Goal: Task Accomplishment & Management: Complete application form

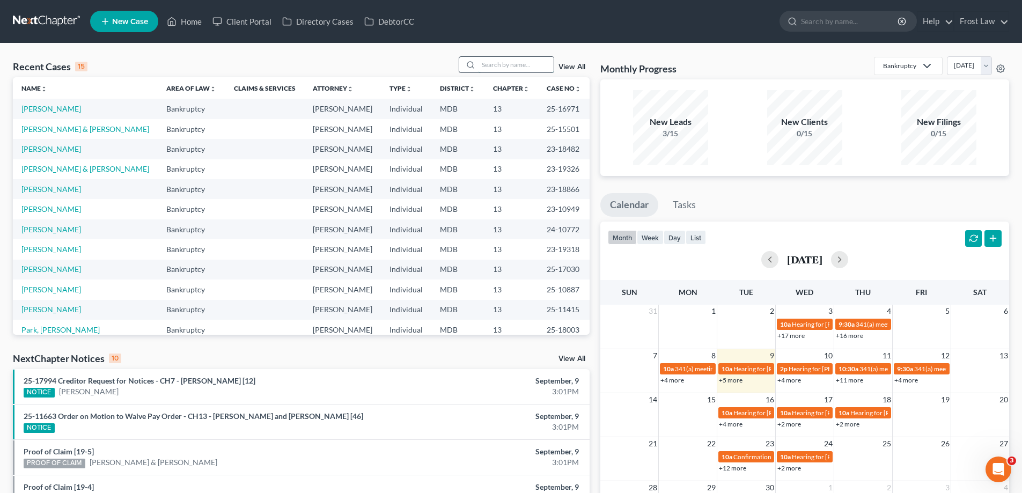
click at [517, 64] on input "search" at bounding box center [515, 65] width 75 height 16
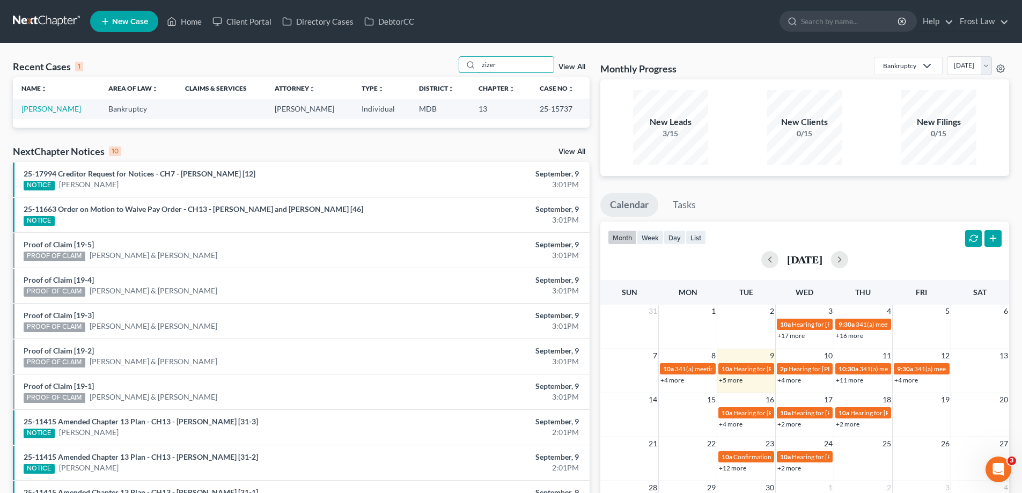
type input "zizer"
drag, startPoint x: 555, startPoint y: 107, endPoint x: 524, endPoint y: 111, distance: 31.4
click at [524, 111] on tr "[PERSON_NAME] Bankruptcy [PERSON_NAME] Individual MDB 13 25-15737" at bounding box center [301, 109] width 577 height 20
copy tr "25-15737"
click at [48, 105] on link "[PERSON_NAME]" at bounding box center [51, 108] width 60 height 9
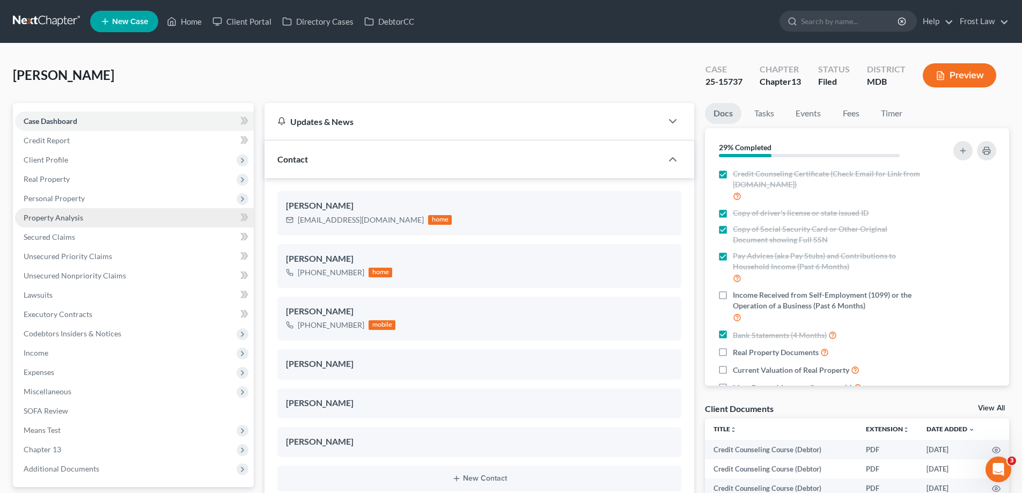
click at [83, 223] on link "Property Analysis" at bounding box center [134, 217] width 239 height 19
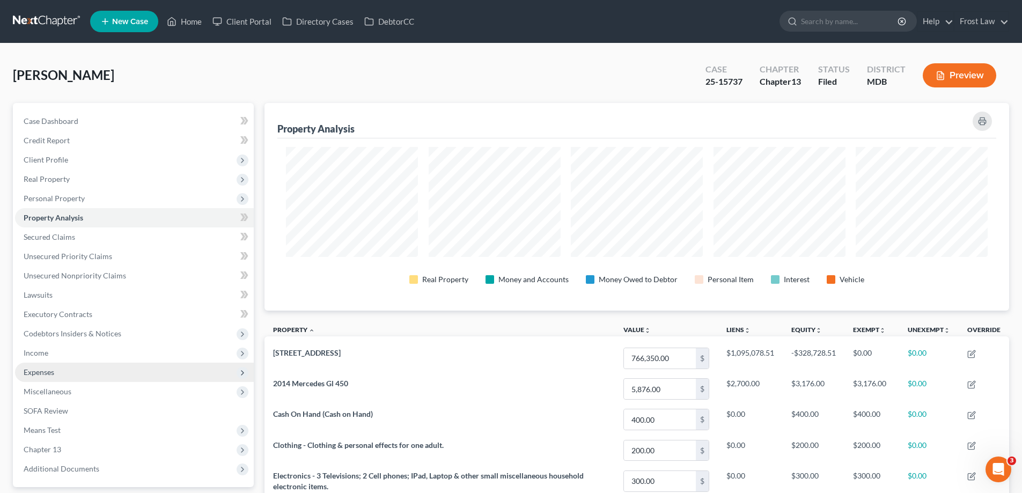
click at [96, 466] on span "Additional Documents" at bounding box center [62, 468] width 76 height 9
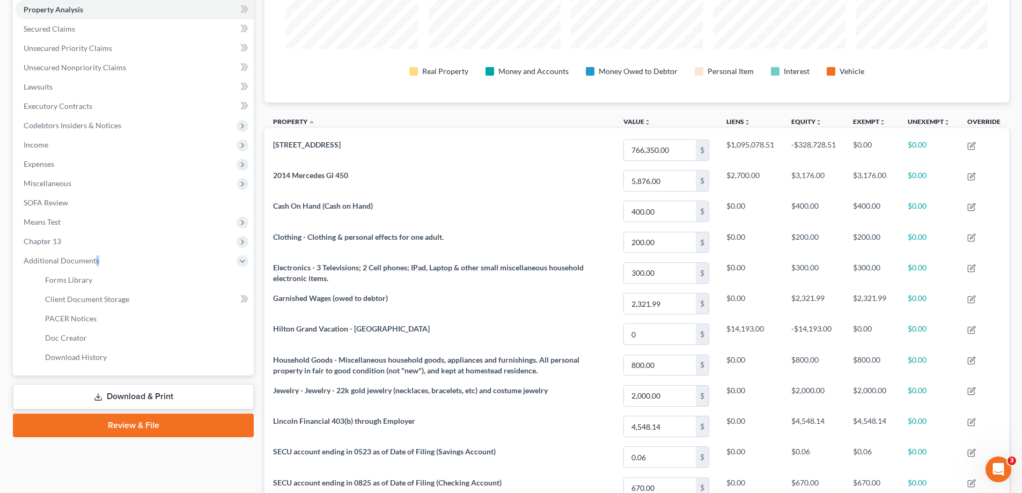
scroll to position [215, 0]
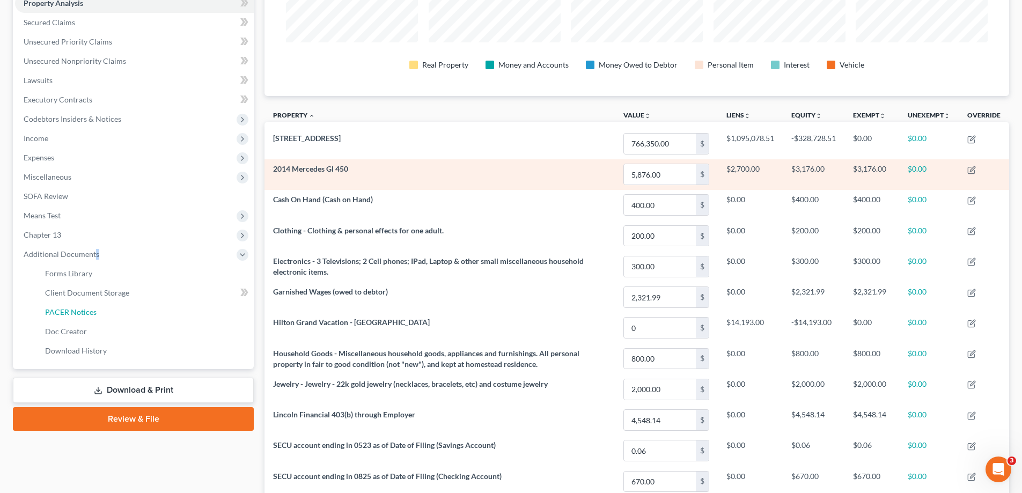
drag, startPoint x: 109, startPoint y: 314, endPoint x: 989, endPoint y: 188, distance: 888.6
click at [110, 314] on link "PACER Notices" at bounding box center [144, 312] width 217 height 19
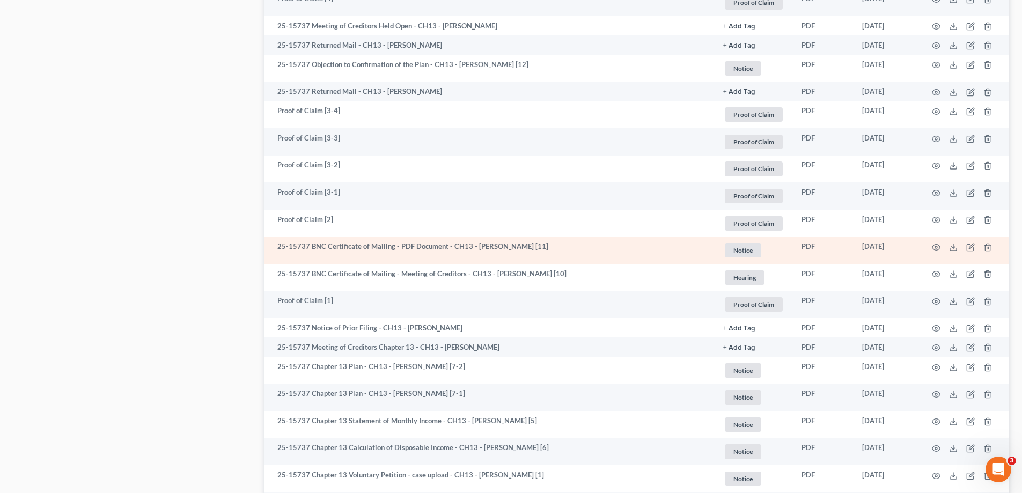
scroll to position [751, 0]
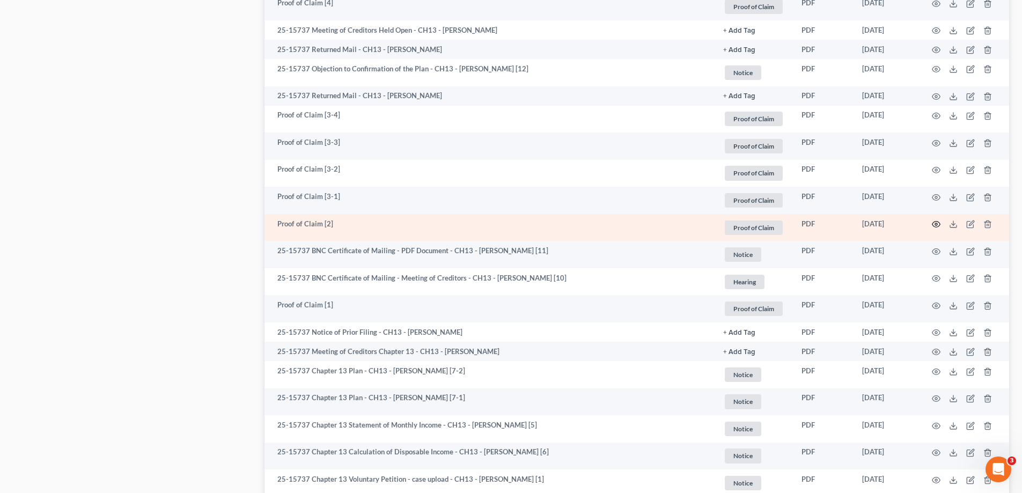
click at [937, 225] on icon "button" at bounding box center [936, 224] width 9 height 9
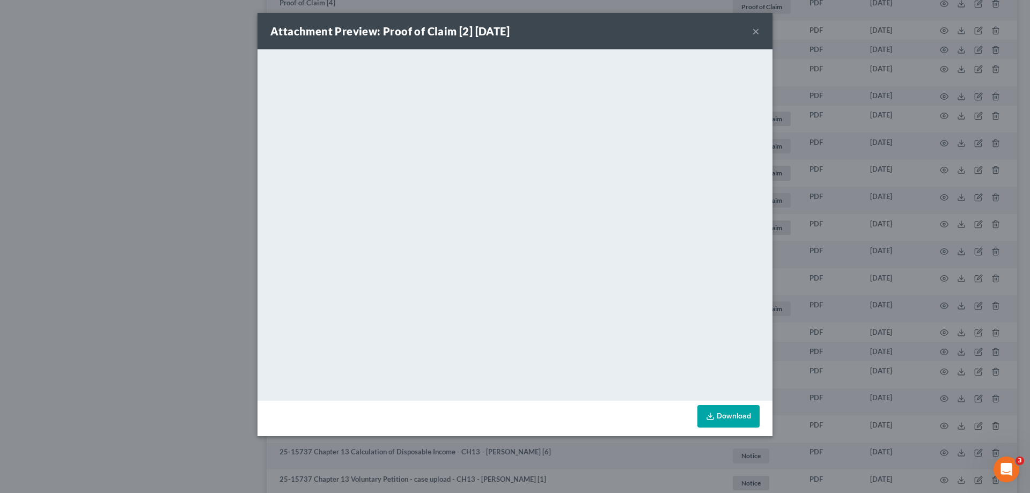
click at [754, 31] on button "×" at bounding box center [756, 31] width 8 height 13
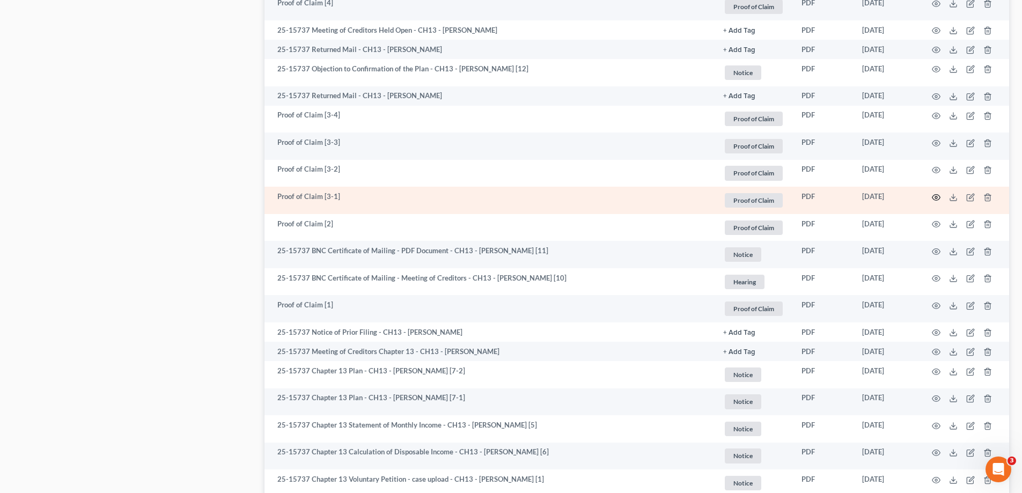
click at [934, 195] on icon "button" at bounding box center [936, 197] width 8 height 6
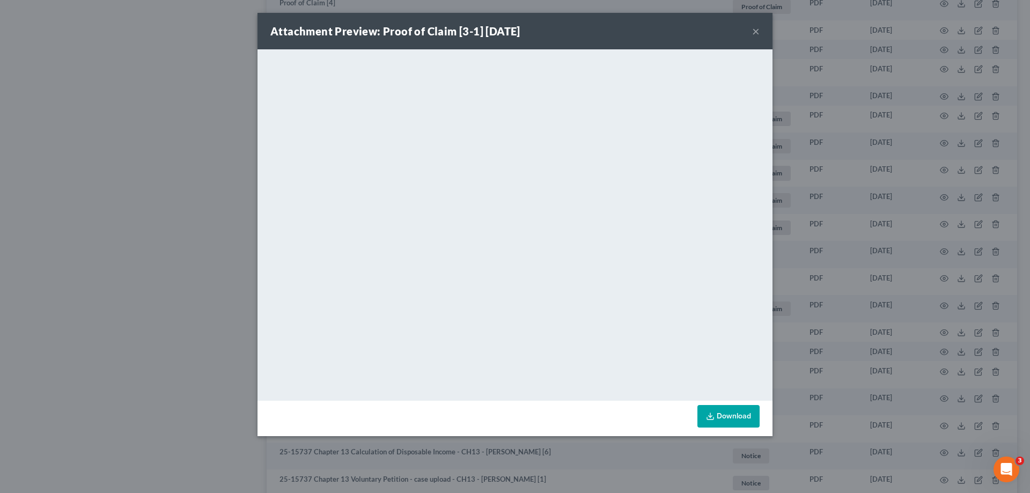
click at [755, 32] on button "×" at bounding box center [756, 31] width 8 height 13
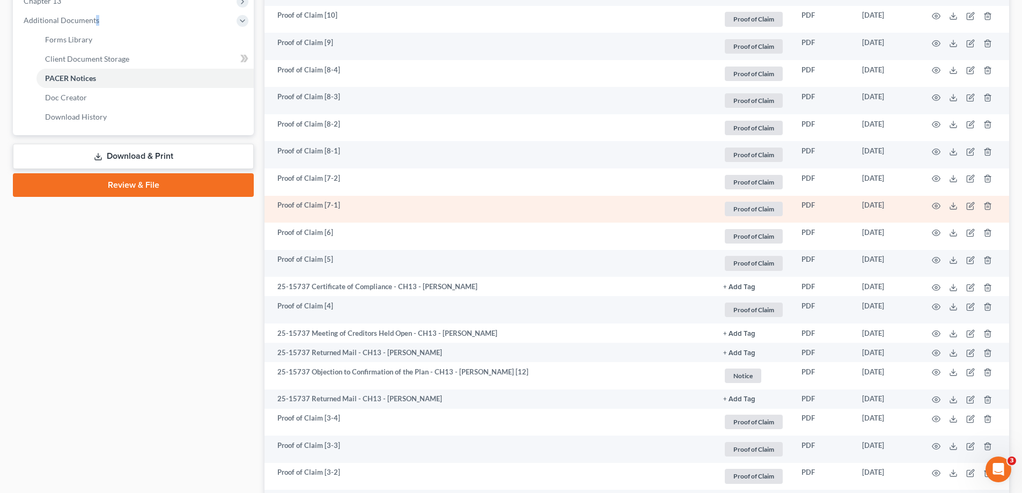
scroll to position [430, 0]
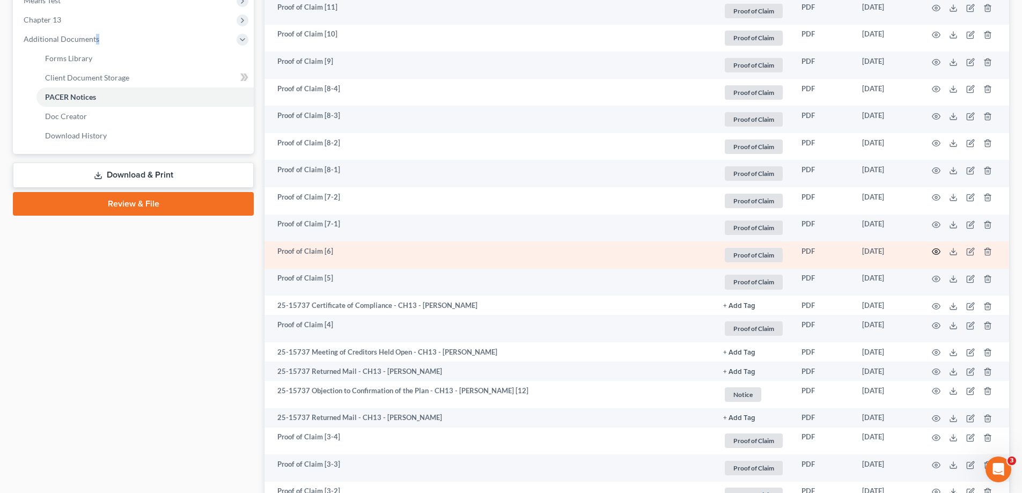
click at [935, 253] on circle "button" at bounding box center [936, 251] width 2 height 2
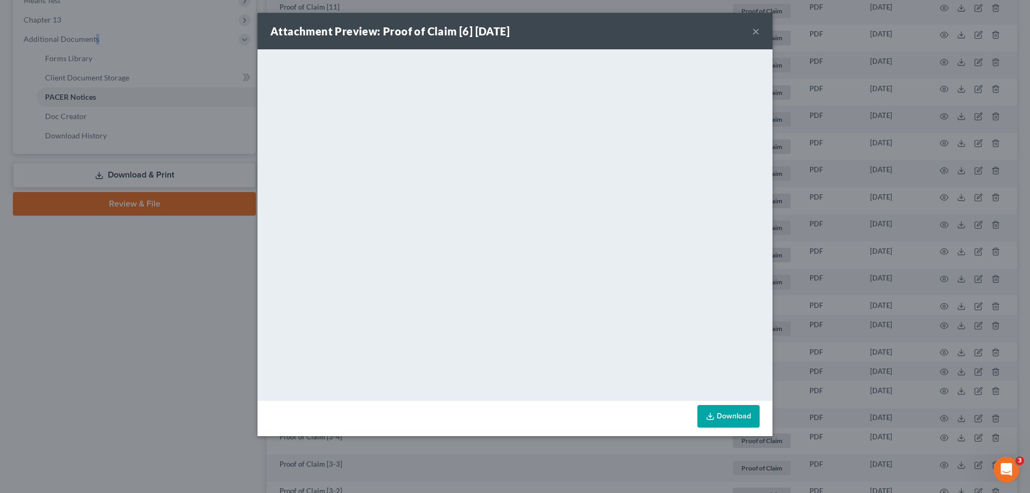
drag, startPoint x: 757, startPoint y: 30, endPoint x: 683, endPoint y: 397, distance: 374.8
click at [757, 30] on button "×" at bounding box center [756, 31] width 8 height 13
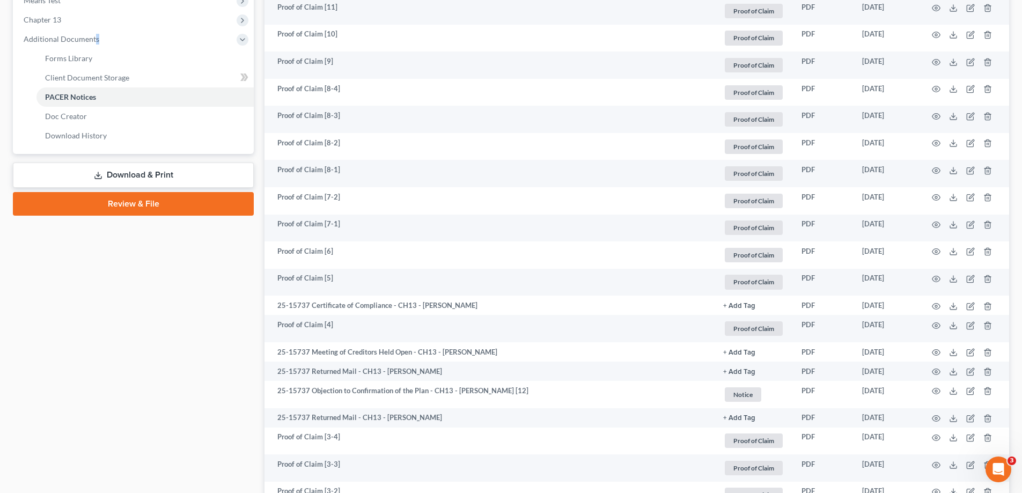
scroll to position [269, 0]
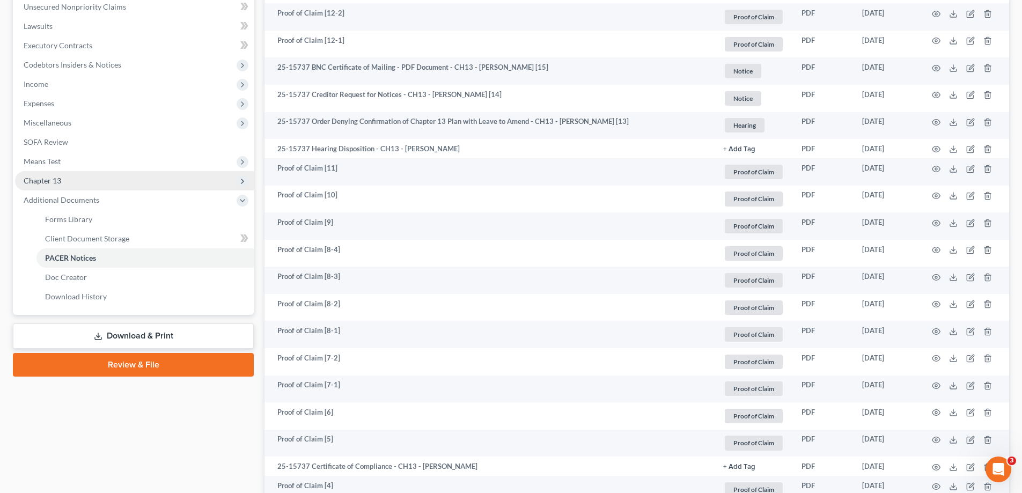
click at [90, 185] on span "Chapter 13" at bounding box center [134, 180] width 239 height 19
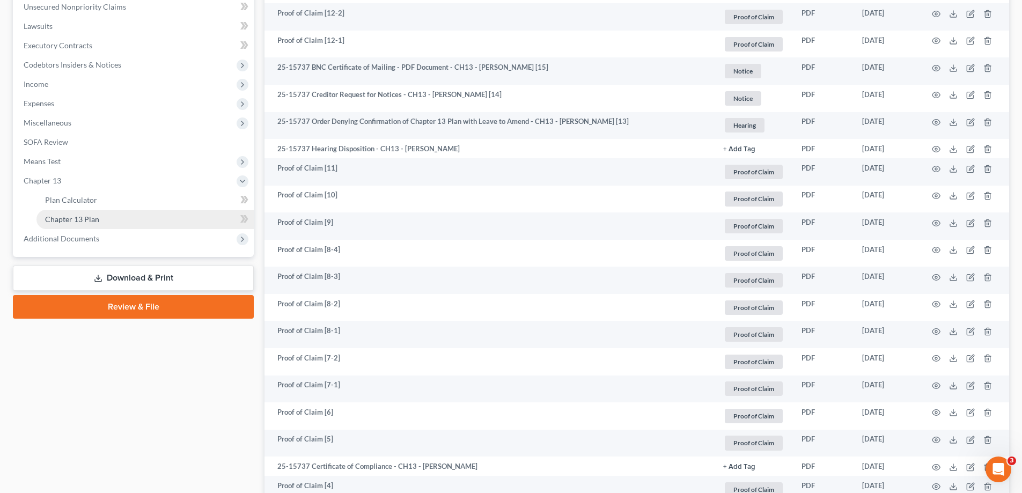
click at [130, 219] on link "Chapter 13 Plan" at bounding box center [144, 219] width 217 height 19
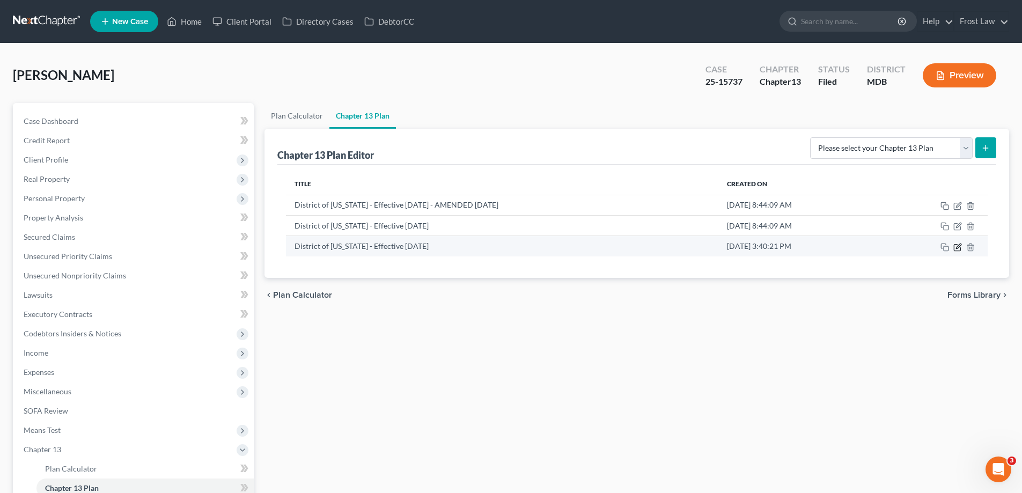
click at [958, 248] on icon "button" at bounding box center [958, 246] width 5 height 5
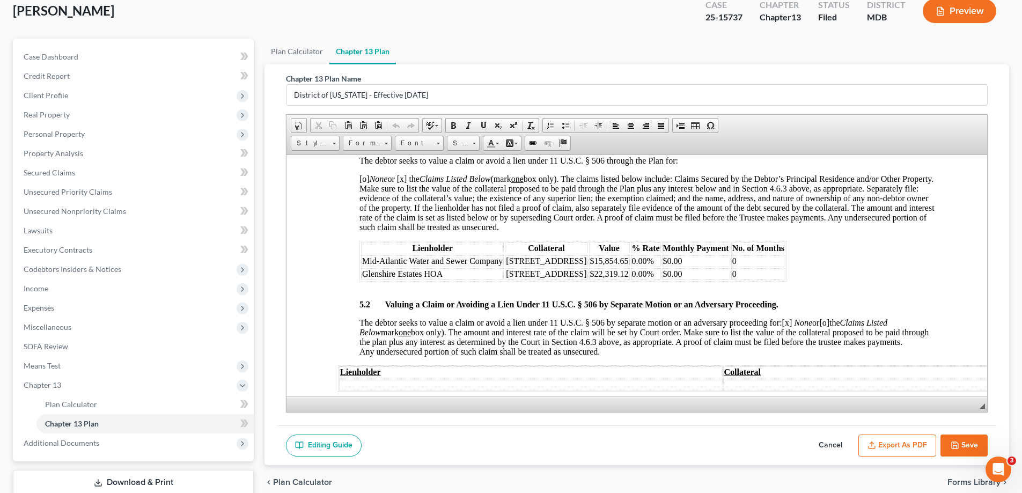
scroll to position [135, 0]
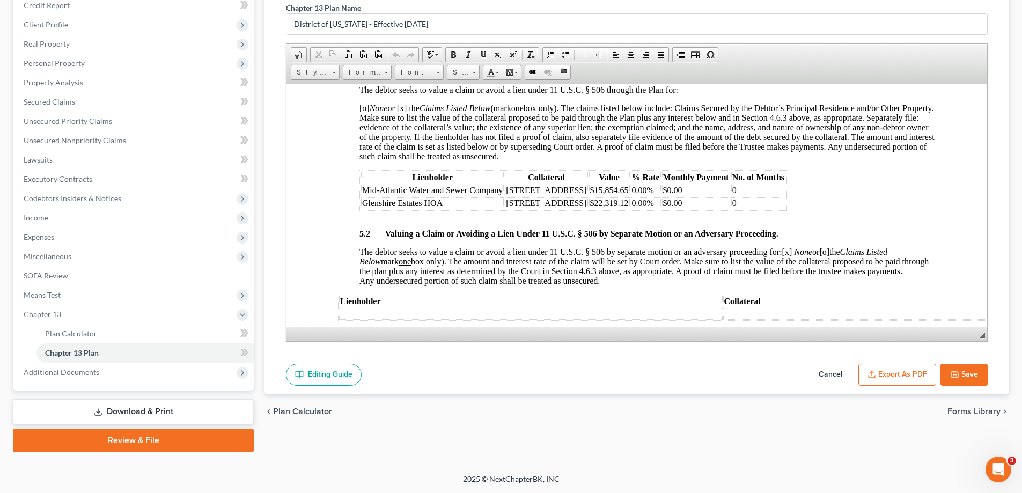
click at [827, 378] on button "Cancel" at bounding box center [830, 375] width 47 height 23
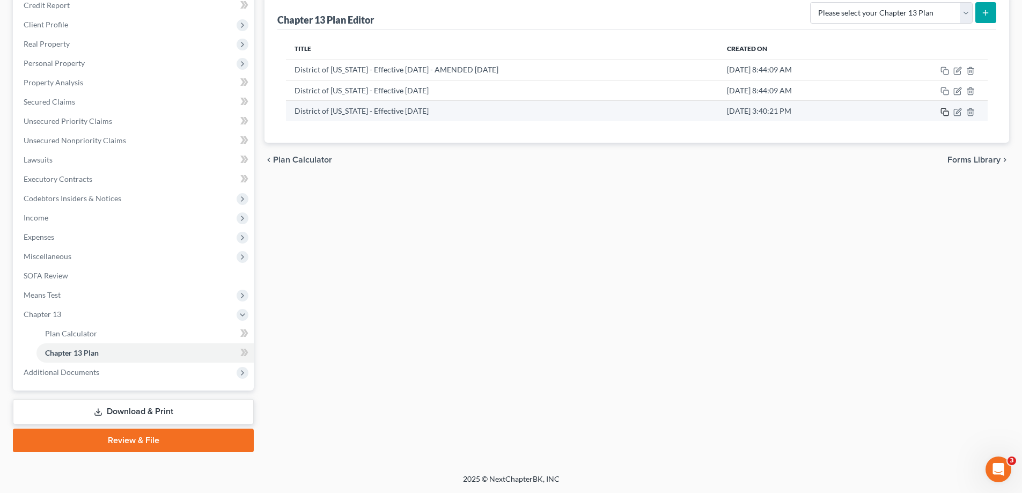
click at [946, 113] on icon "button" at bounding box center [944, 112] width 9 height 9
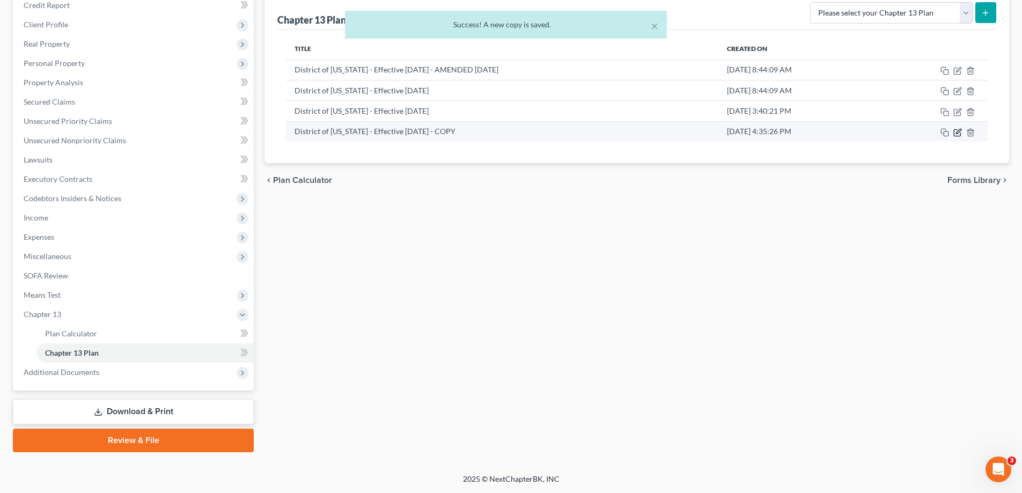
click at [958, 133] on icon "button" at bounding box center [958, 131] width 5 height 5
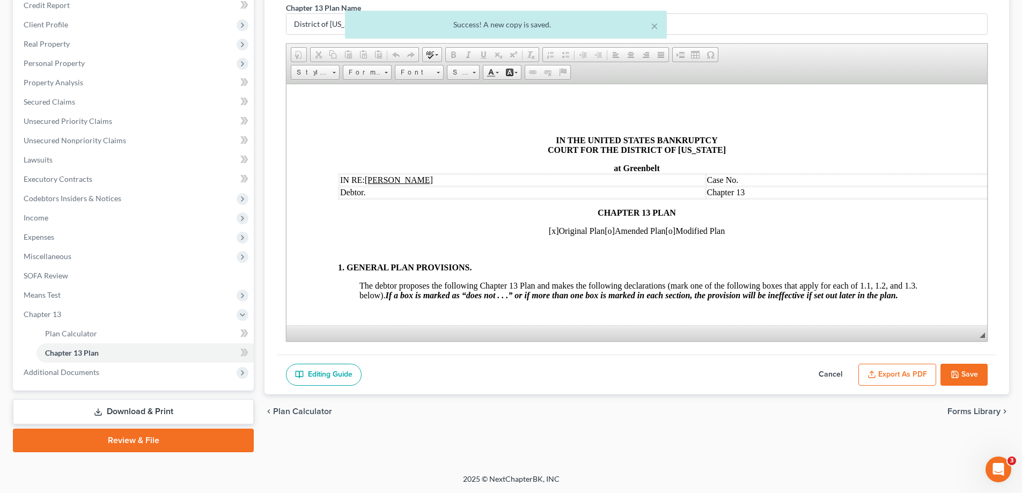
scroll to position [0, 0]
click at [549, 231] on span "[x]" at bounding box center [554, 230] width 10 height 9
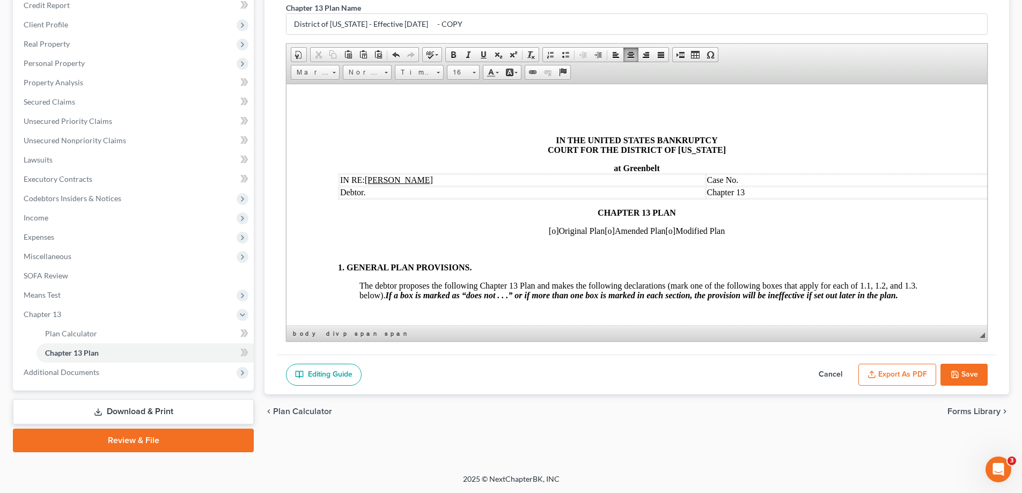
click at [607, 231] on span "[o]" at bounding box center [610, 230] width 10 height 9
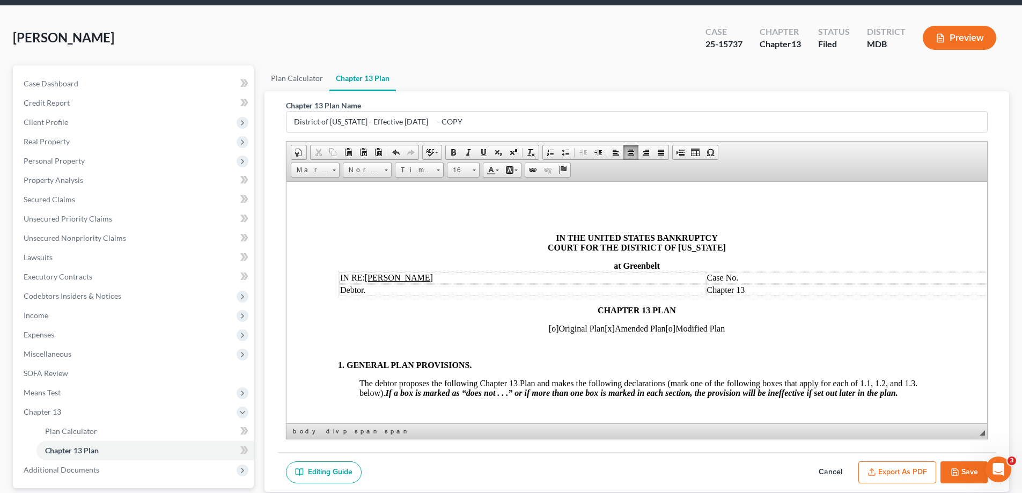
scroll to position [28, 0]
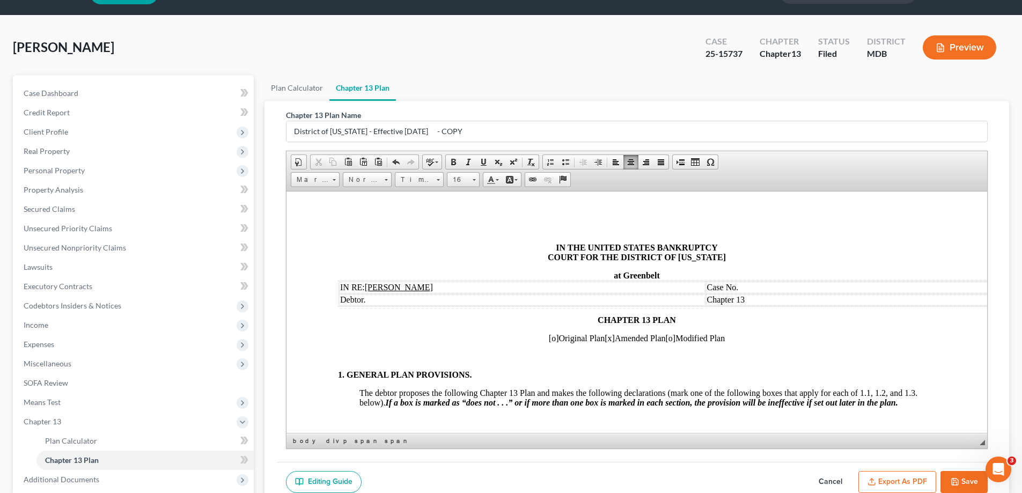
click at [764, 285] on td "Case No." at bounding box center [889, 287] width 366 height 12
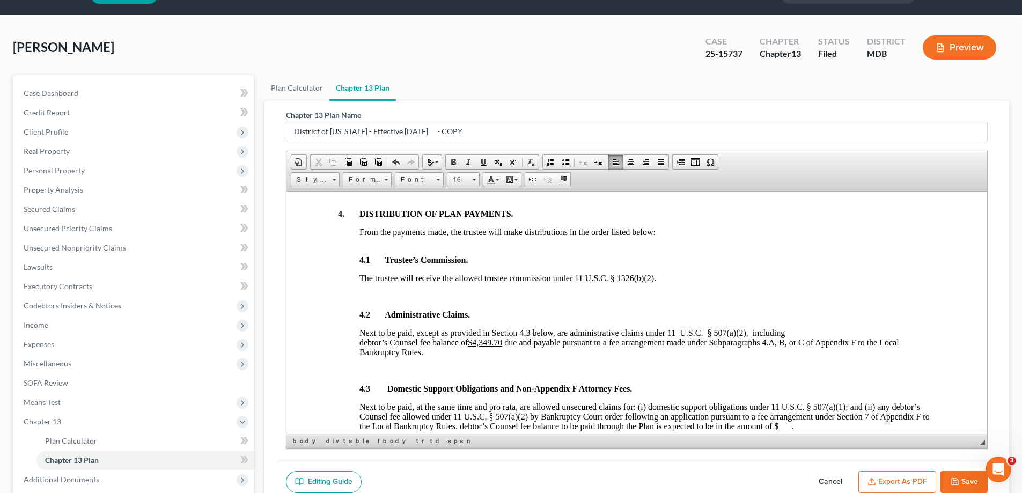
scroll to position [1073, 0]
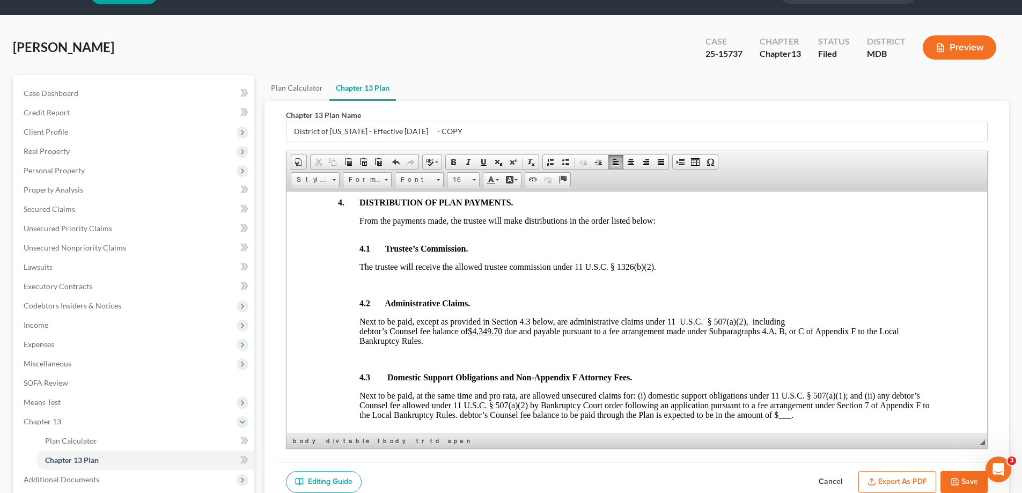
click at [483, 152] on span "Editor toolbars Document Document Properties Clipboard/Undo Cut Copy Paste Past…" at bounding box center [636, 171] width 701 height 40
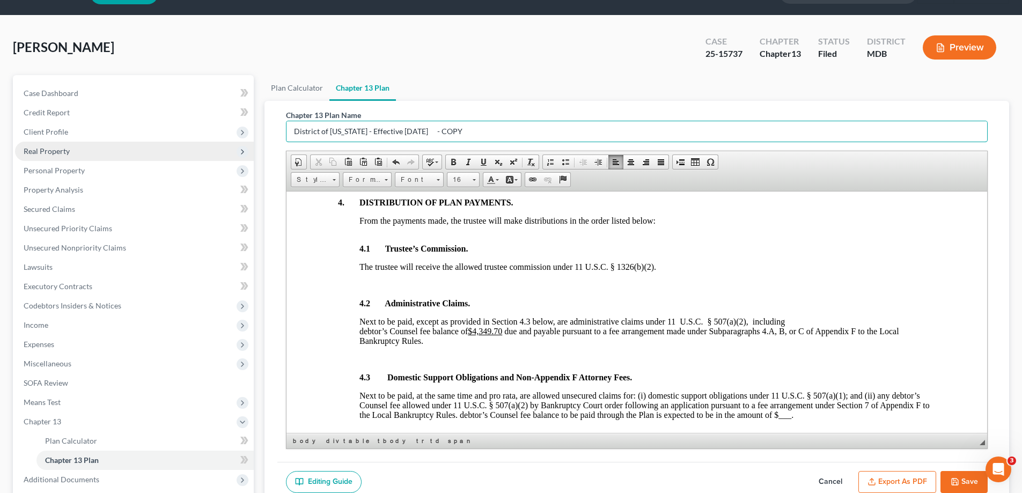
drag, startPoint x: 392, startPoint y: 141, endPoint x: 159, endPoint y: 152, distance: 233.1
click at [159, 152] on div "Petition Navigation Case Dashboard Payments Invoices Payments Payments Credit R…" at bounding box center [511, 317] width 1007 height 484
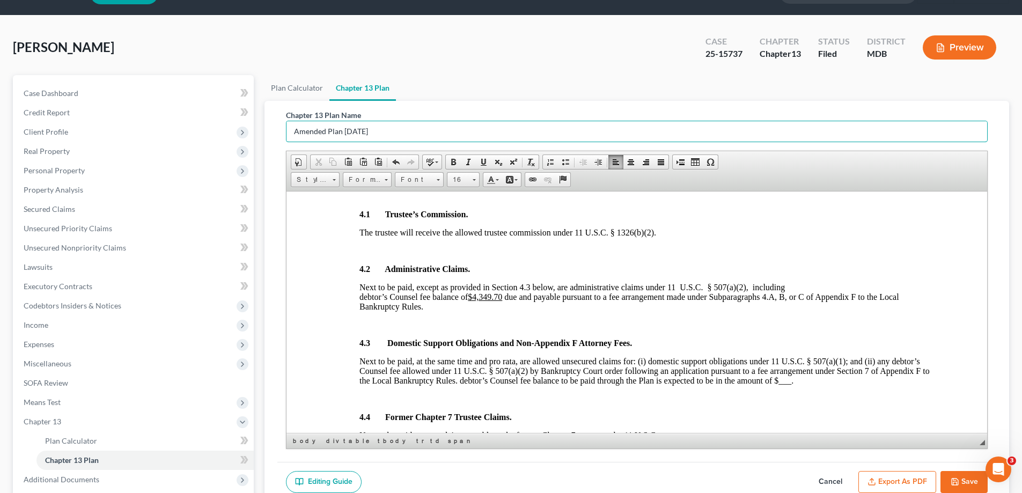
scroll to position [1126, 0]
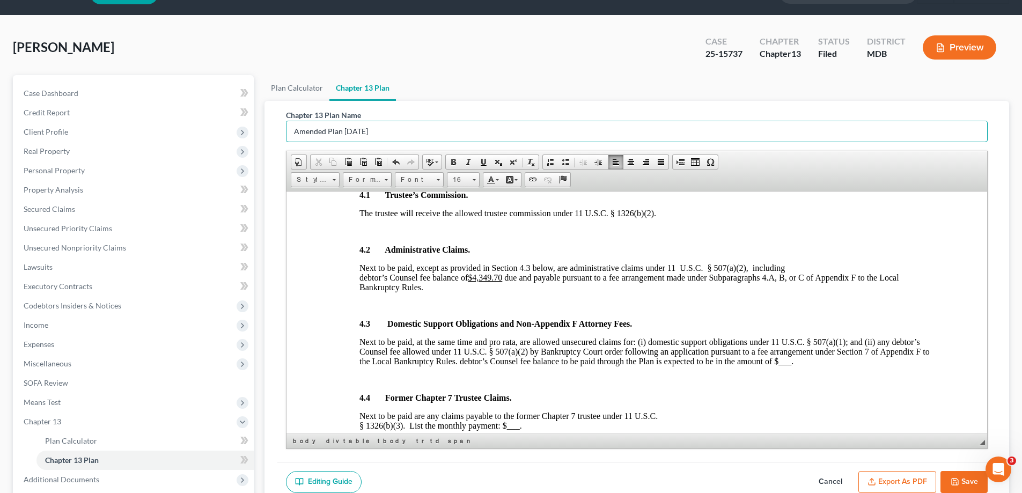
type input "Amended Plan [DATE]"
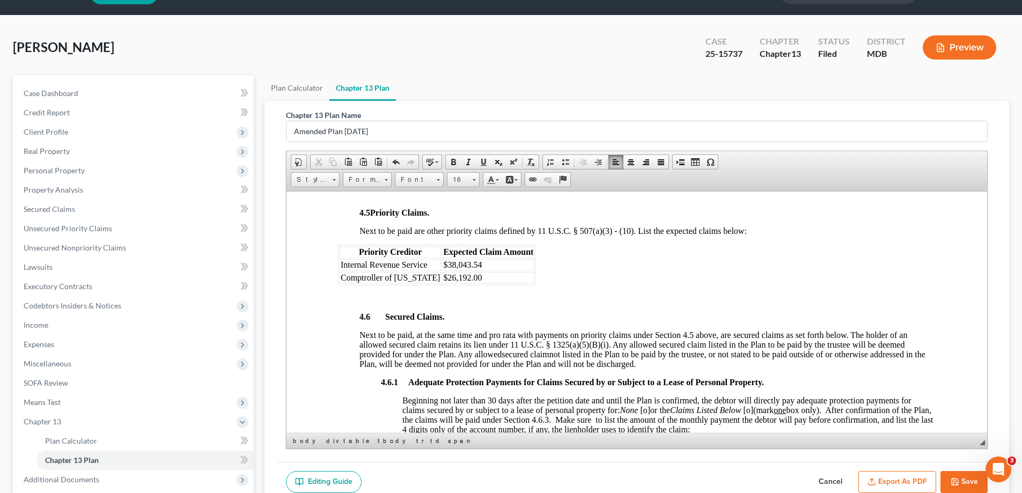
scroll to position [1395, 0]
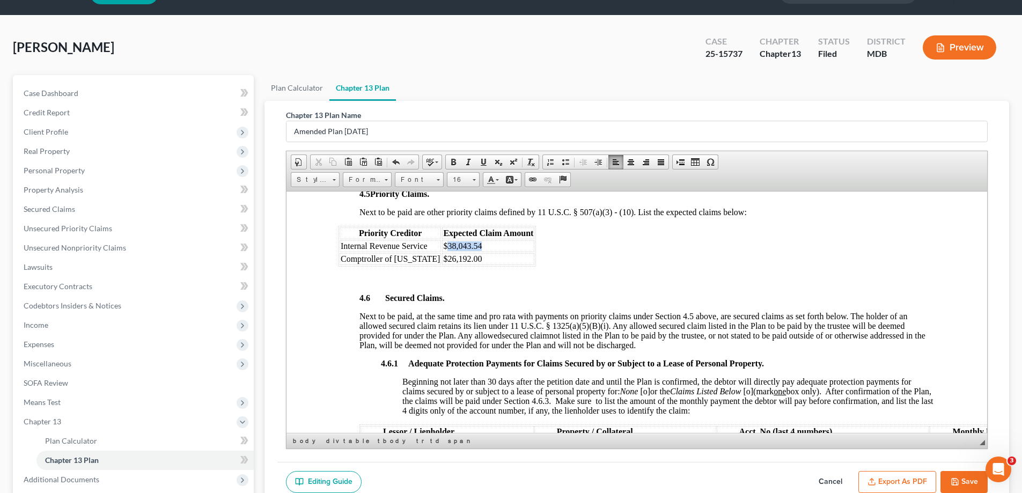
drag, startPoint x: 469, startPoint y: 245, endPoint x: 435, endPoint y: 247, distance: 34.4
click at [442, 247] on td "$38,043.54" at bounding box center [488, 246] width 92 height 12
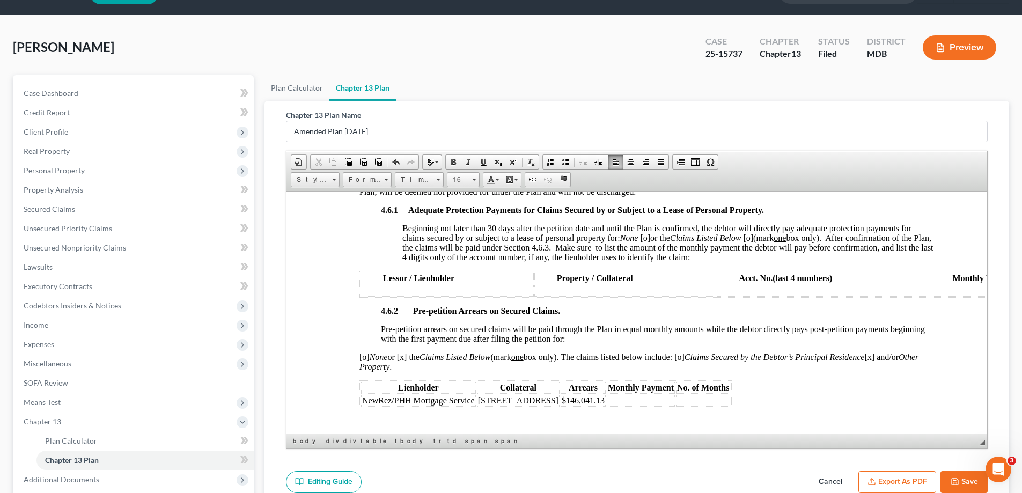
scroll to position [1609, 0]
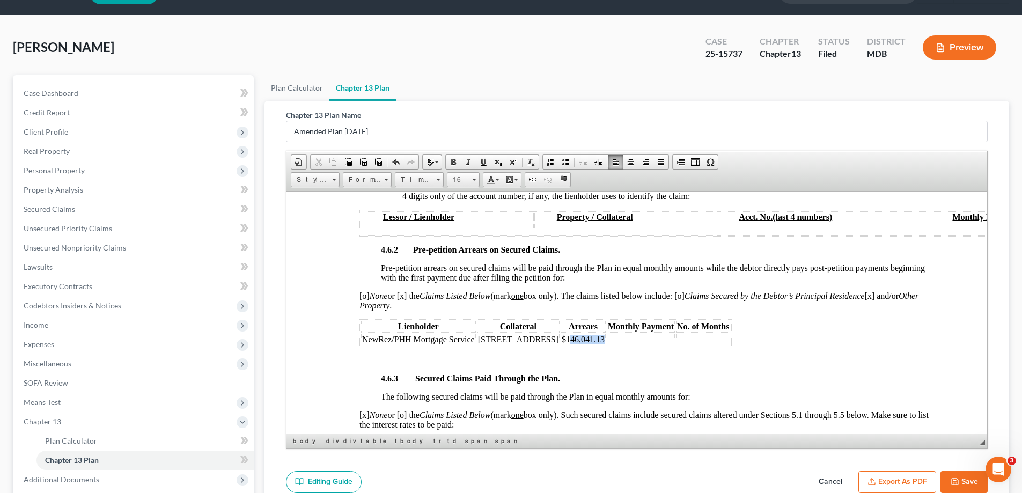
drag, startPoint x: 601, startPoint y: 340, endPoint x: 569, endPoint y: 338, distance: 32.8
click at [569, 338] on span "$146,041.13" at bounding box center [583, 338] width 43 height 9
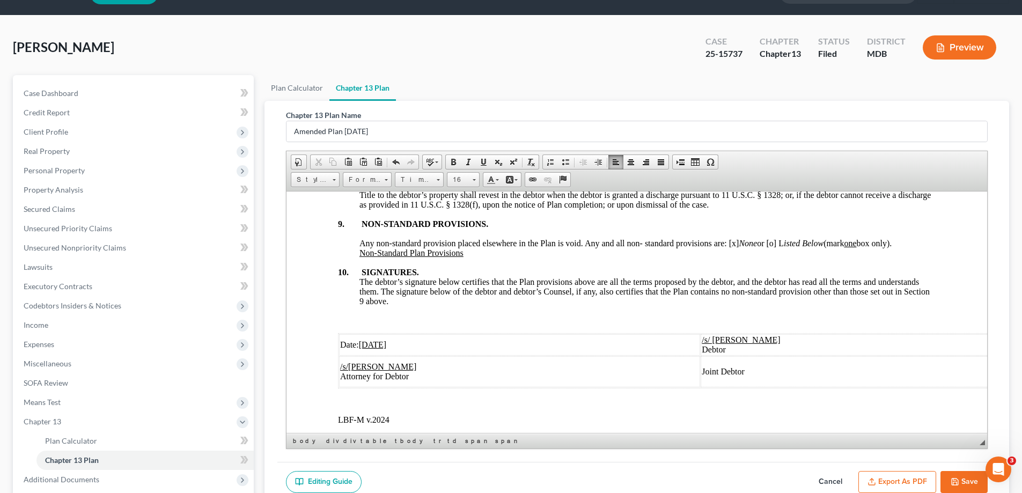
scroll to position [3486, 0]
drag, startPoint x: 379, startPoint y: 356, endPoint x: 365, endPoint y: 356, distance: 13.4
click at [365, 348] on u "[DATE]" at bounding box center [373, 342] width 28 height 9
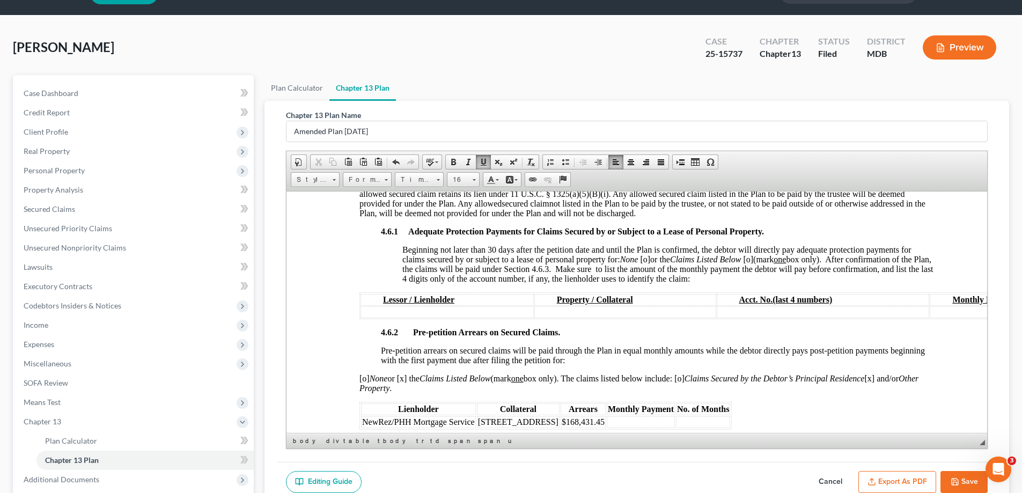
scroll to position [1502, 0]
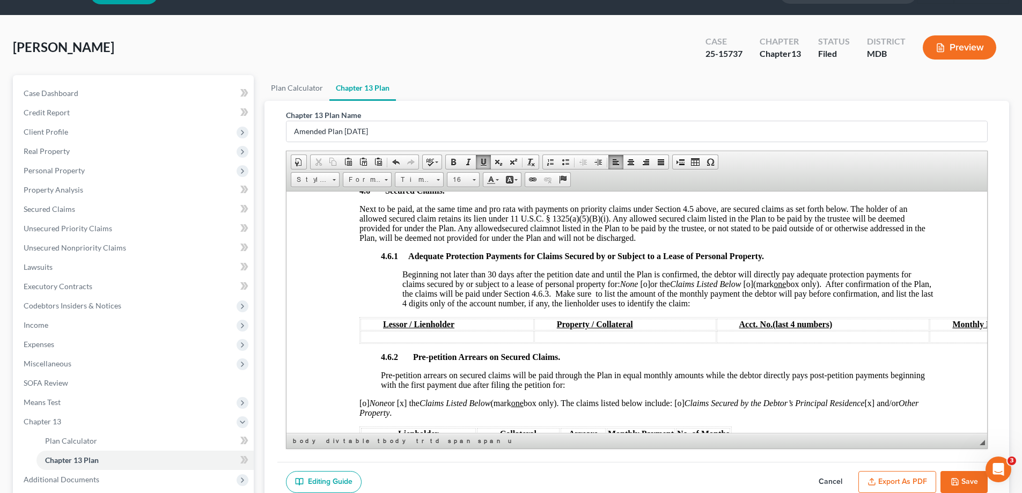
click at [647, 284] on span "[o]" at bounding box center [645, 283] width 10 height 9
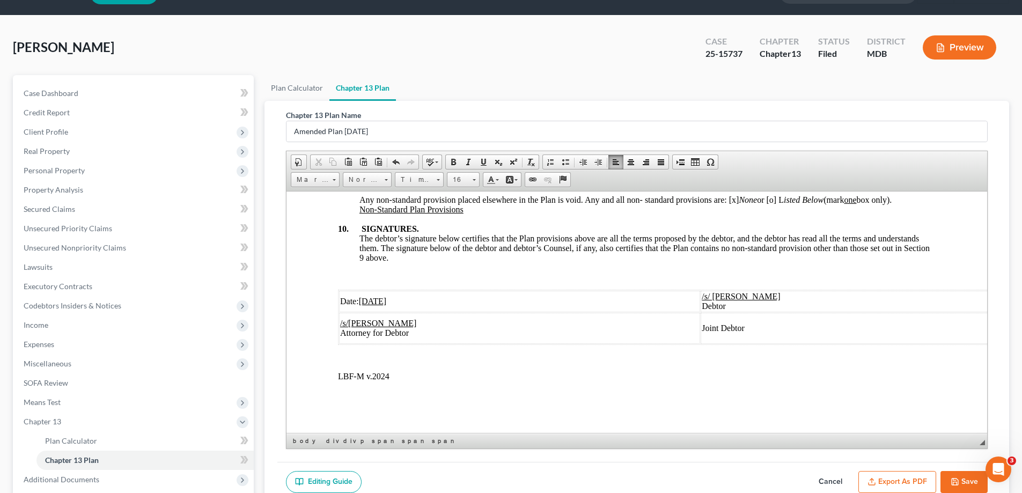
scroll to position [135, 0]
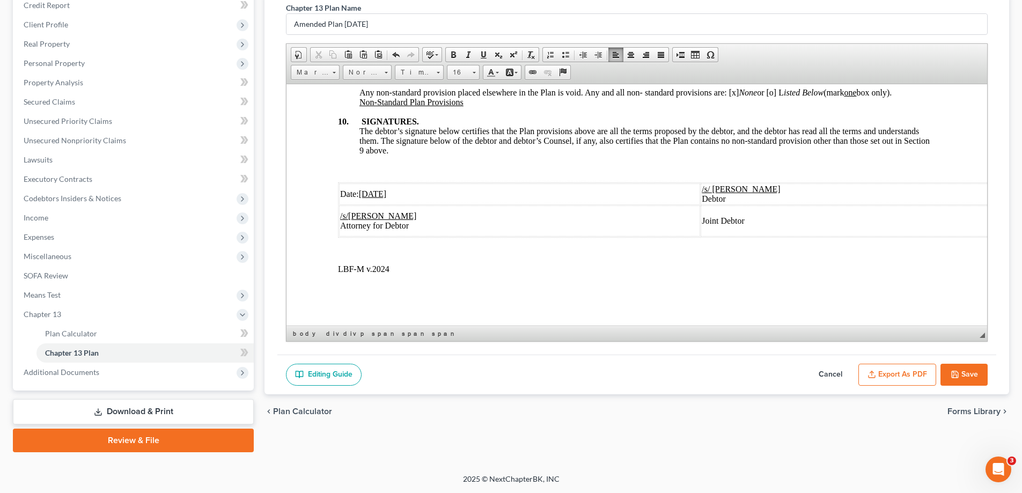
click at [959, 365] on button "Save" at bounding box center [963, 375] width 47 height 23
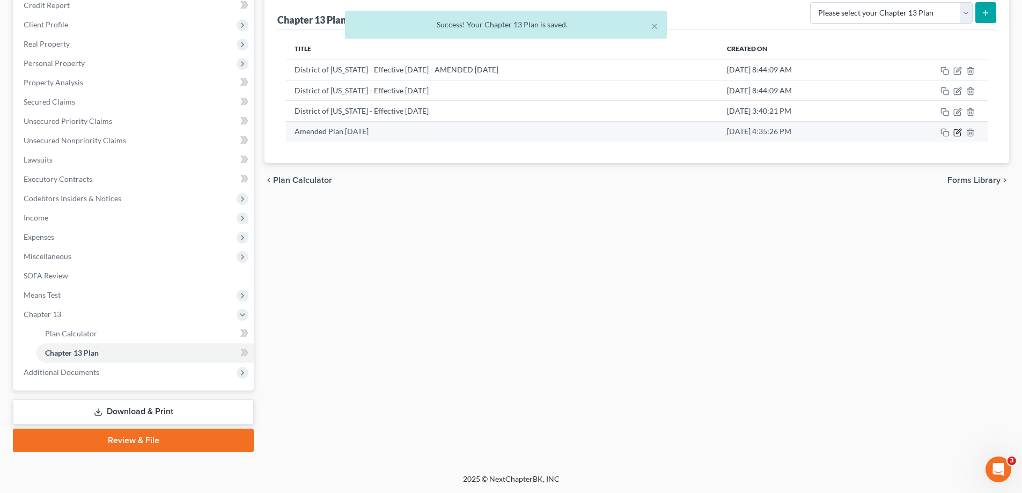
click at [959, 131] on icon "button" at bounding box center [957, 132] width 9 height 9
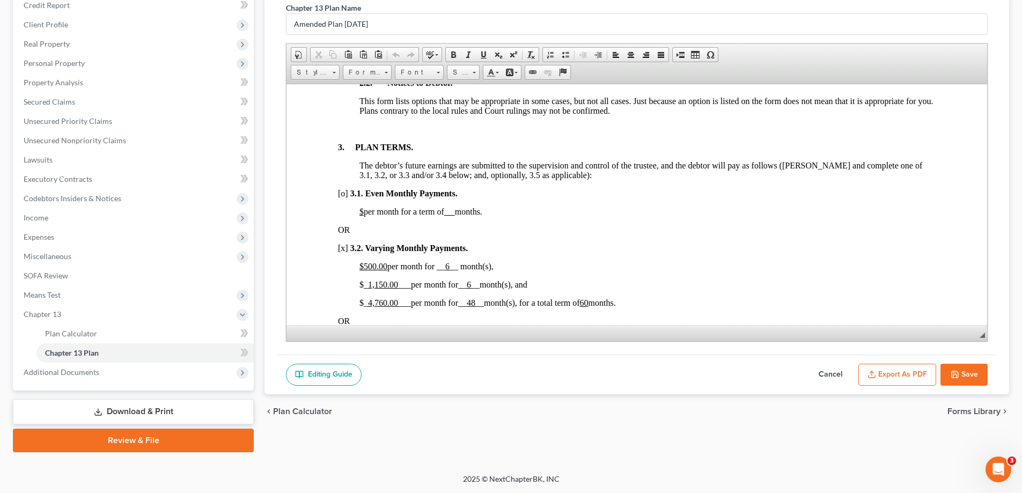
scroll to position [697, 0]
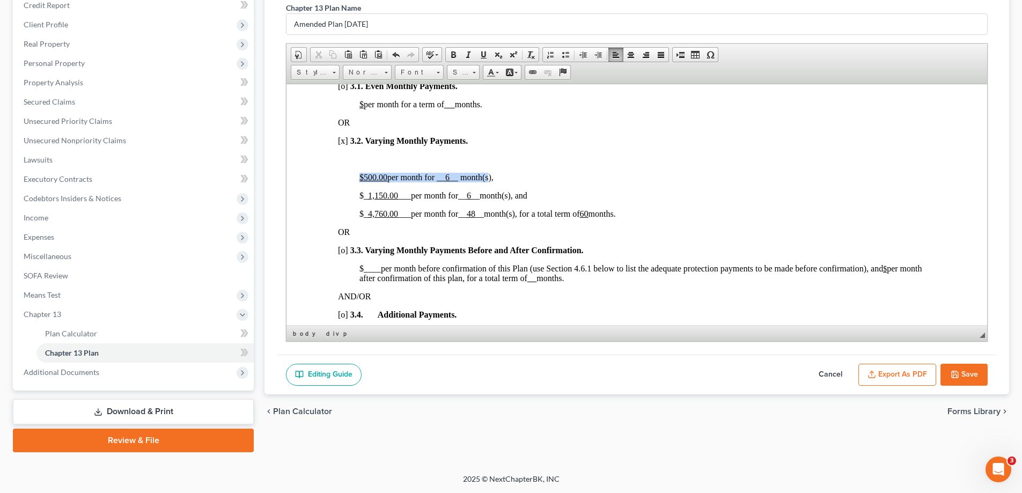
drag, startPoint x: 491, startPoint y: 177, endPoint x: 359, endPoint y: 174, distance: 132.0
click at [359, 174] on span "$500.00 per month for __ 6 __ month(s)," at bounding box center [426, 176] width 134 height 9
copy span "$500.00 per month for __ 6 __ month(s"
click at [369, 157] on p at bounding box center [647, 159] width 576 height 10
paste body
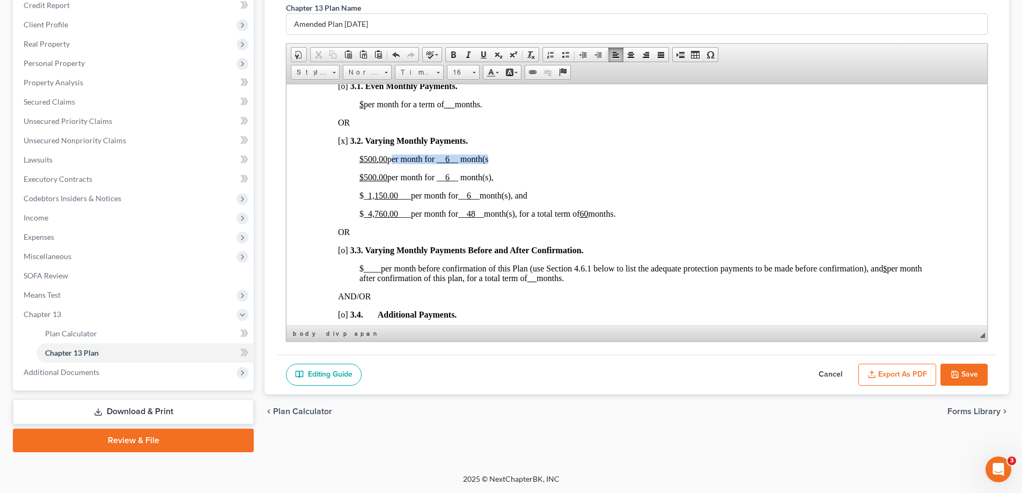
drag, startPoint x: 485, startPoint y: 159, endPoint x: 390, endPoint y: 160, distance: 94.4
click at [390, 160] on p "​ $500.00 per month for __ 6 __ month(s" at bounding box center [647, 159] width 576 height 10
click at [452, 176] on span "$500.00 per month for __ 6 __ month(s)," at bounding box center [426, 176] width 134 height 9
click at [476, 158] on span "total paid for months 1 -2," at bounding box center [432, 158] width 90 height 9
click at [476, 160] on span "total paid for months 1 -2," at bounding box center [432, 158] width 90 height 9
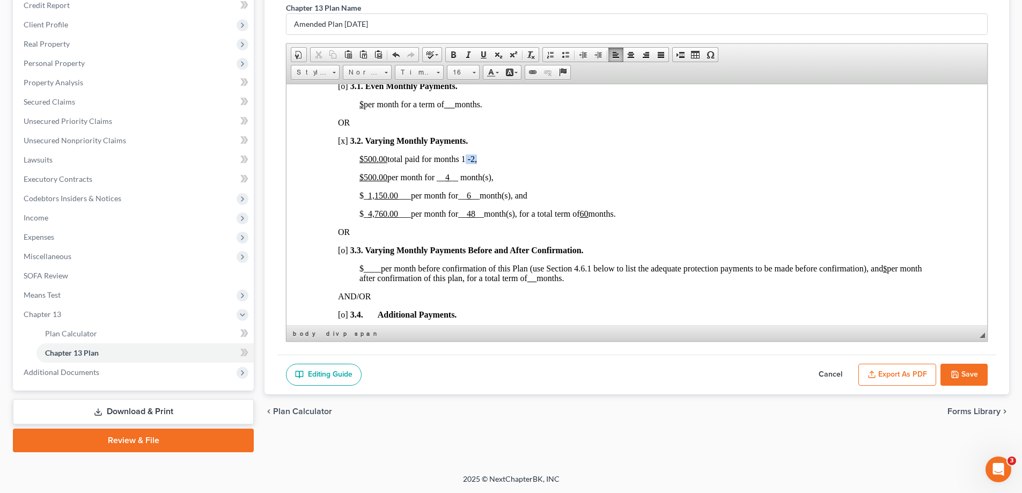
drag, startPoint x: 462, startPoint y: 156, endPoint x: 477, endPoint y: 159, distance: 14.8
click at [477, 159] on span "total paid for months 1 -2," at bounding box center [432, 158] width 90 height 9
click at [485, 55] on span at bounding box center [483, 54] width 9 height 9
drag, startPoint x: 387, startPoint y: 213, endPoint x: 369, endPoint y: 213, distance: 17.7
click at [369, 213] on u "4,760.00" at bounding box center [383, 213] width 30 height 9
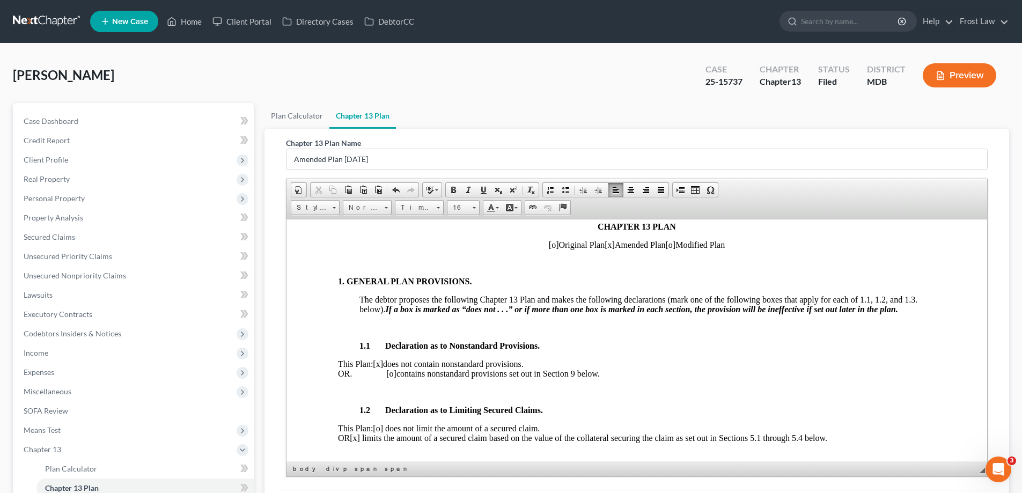
scroll to position [215, 0]
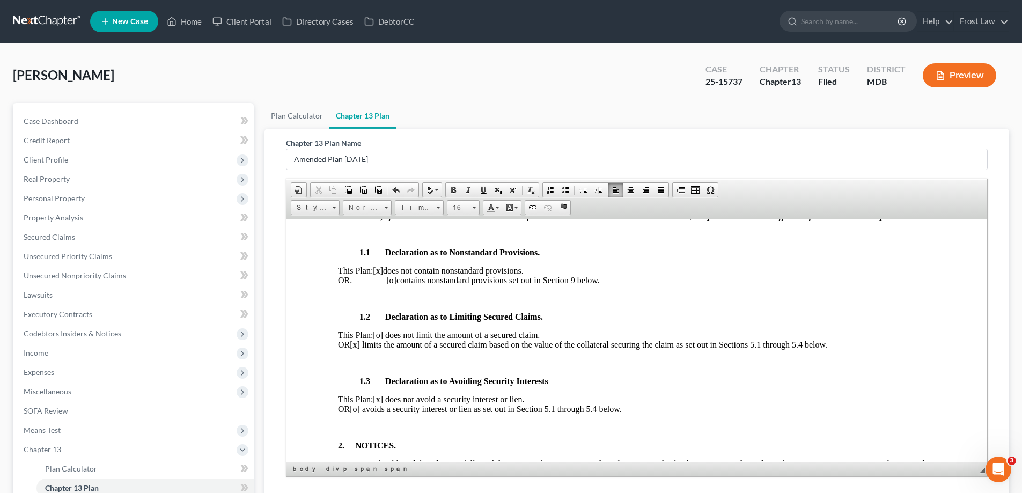
click at [392, 278] on p "This Plan: [x] does not contain nonstandard provisions. OR. [o] contains nonsta…" at bounding box center [637, 275] width 598 height 19
click at [383, 270] on span "[x]" at bounding box center [378, 270] width 10 height 9
click at [392, 281] on p "This Plan: [x ] does not contain nonstandard provisions. OR. [x ] contains nons…" at bounding box center [637, 275] width 598 height 19
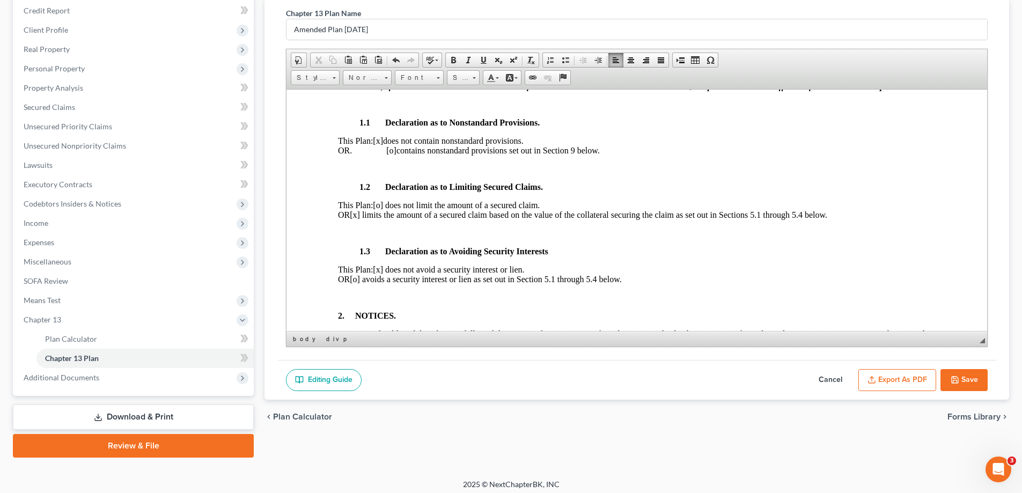
scroll to position [135, 0]
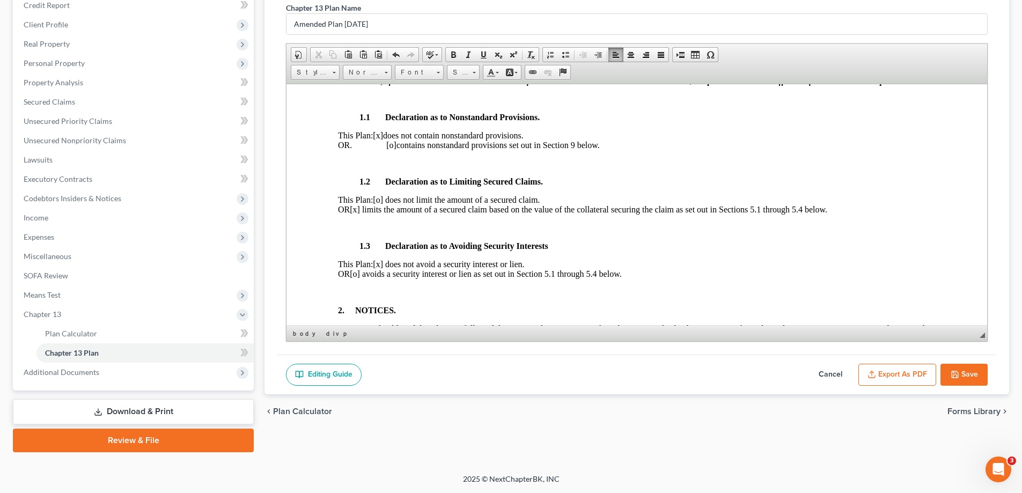
drag, startPoint x: 961, startPoint y: 377, endPoint x: 407, endPoint y: 3, distance: 668.9
click at [961, 376] on button "Save" at bounding box center [963, 375] width 47 height 23
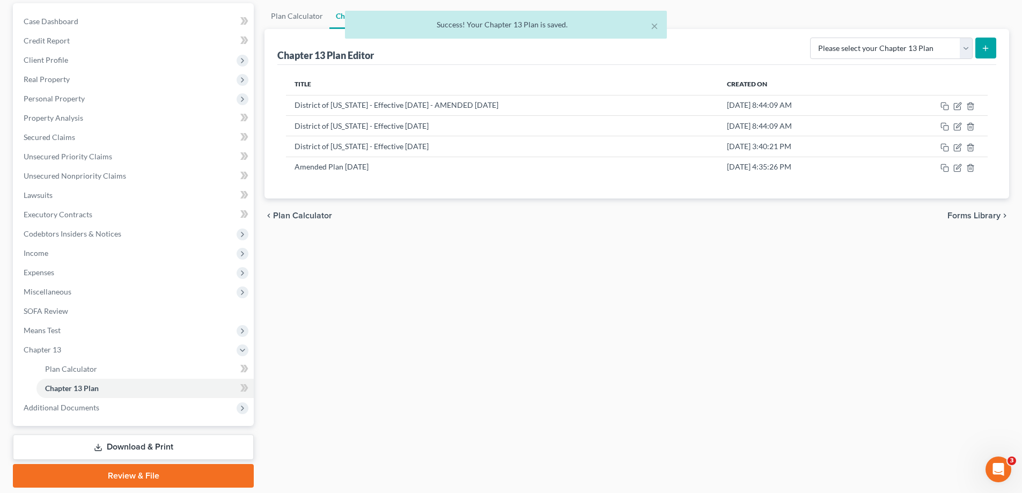
scroll to position [0, 0]
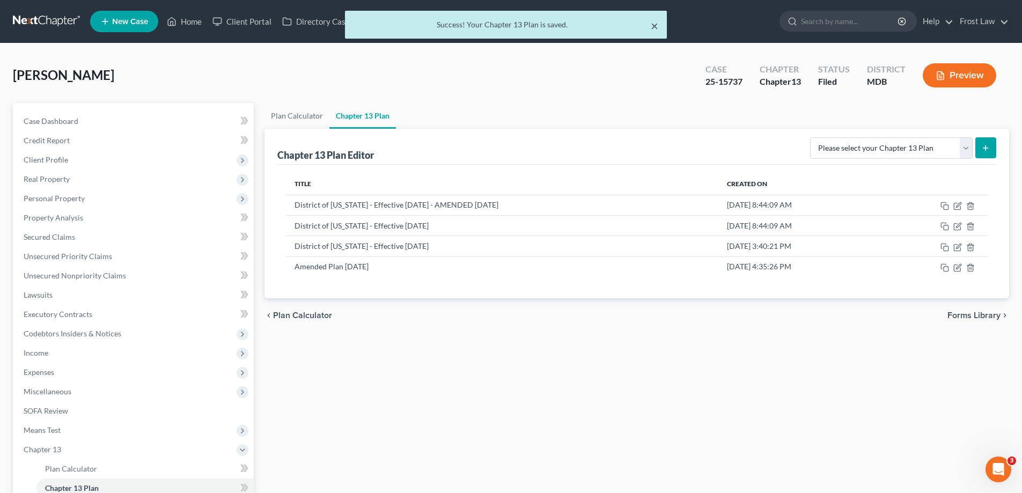
click at [653, 25] on button "×" at bounding box center [655, 25] width 8 height 13
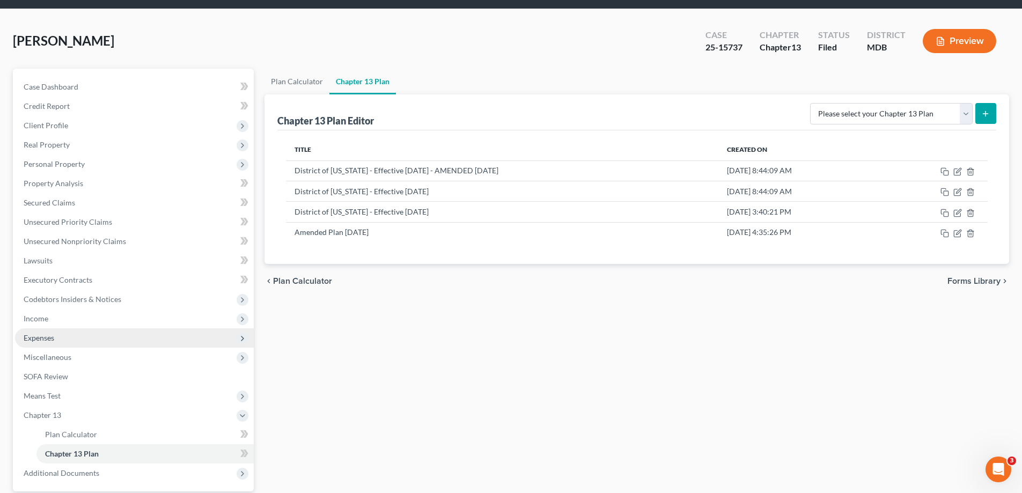
scroll to position [54, 0]
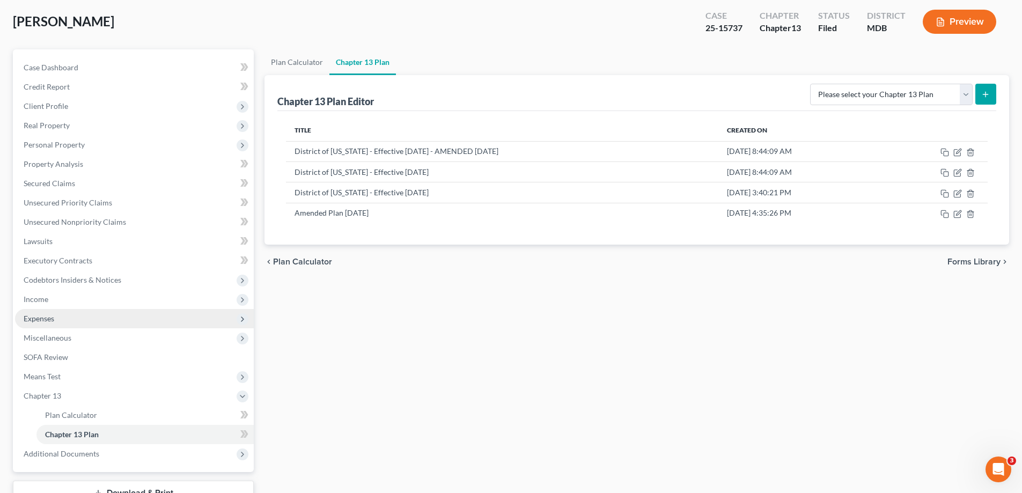
click at [43, 320] on span "Expenses" at bounding box center [39, 318] width 31 height 9
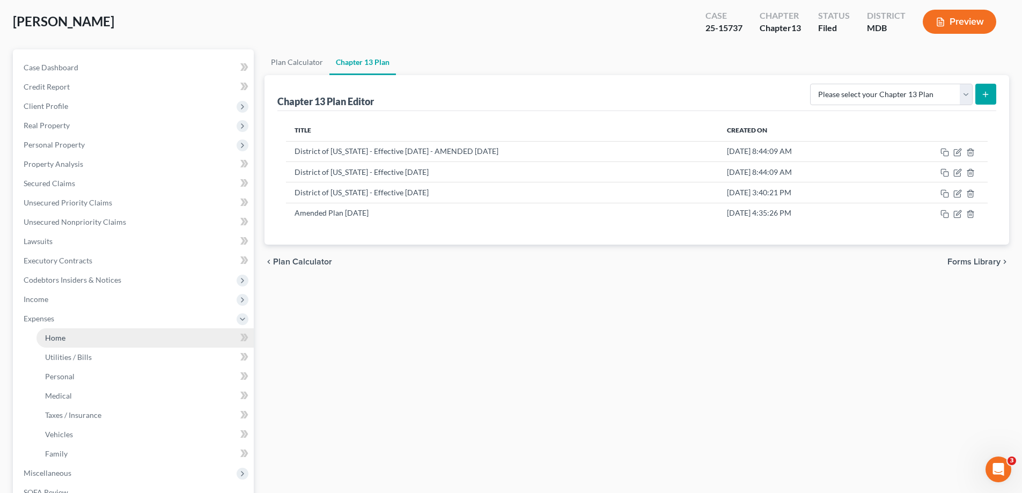
click at [90, 334] on link "Home" at bounding box center [144, 337] width 217 height 19
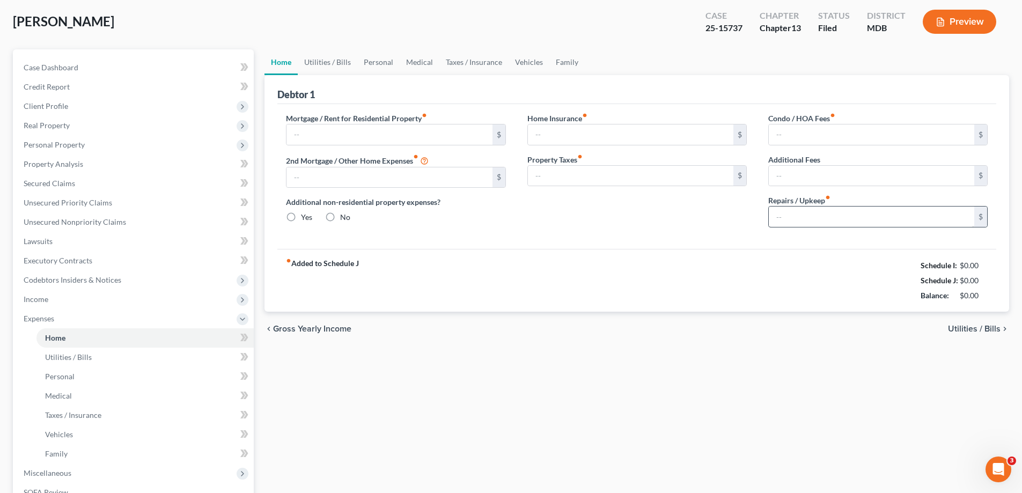
type input "2,824.85"
type input "0.00"
radio input "true"
type input "0.00"
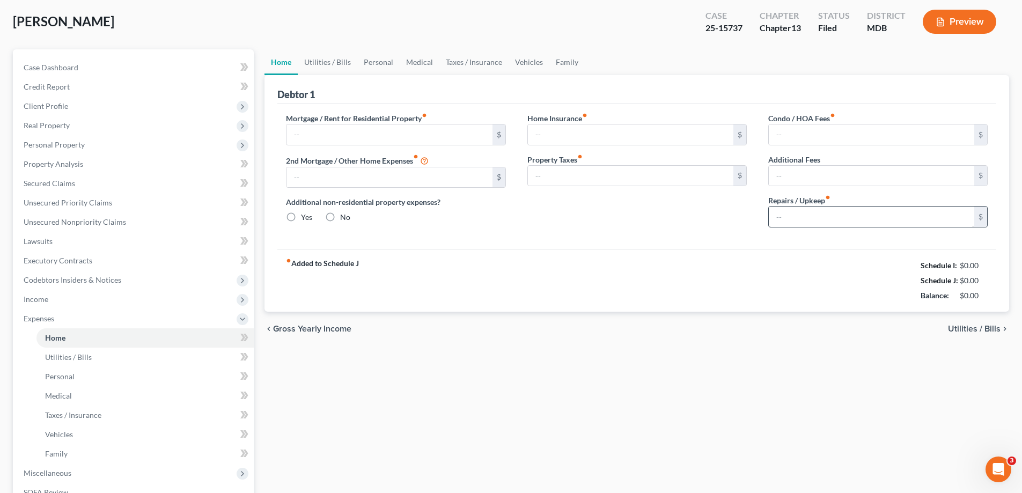
type input "70.00"
type input "0.00"
type input "300.00"
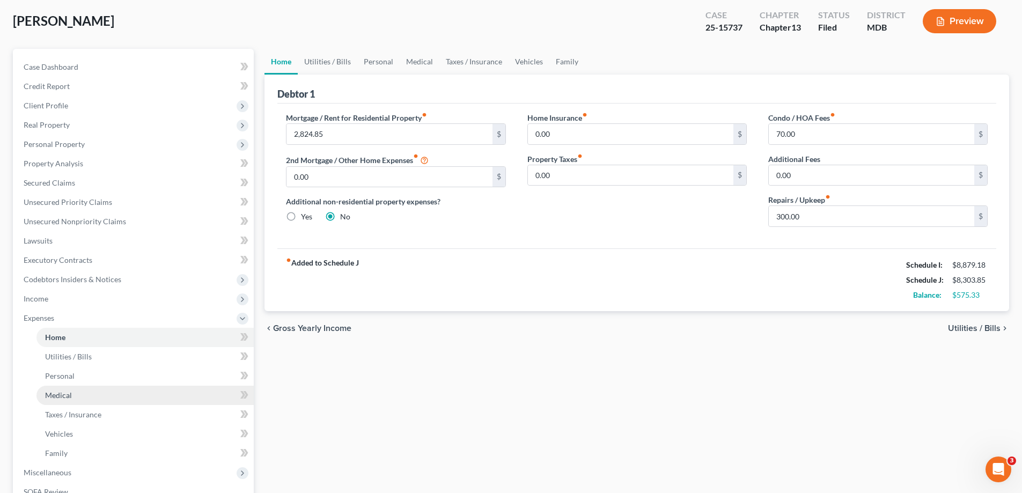
scroll to position [161, 0]
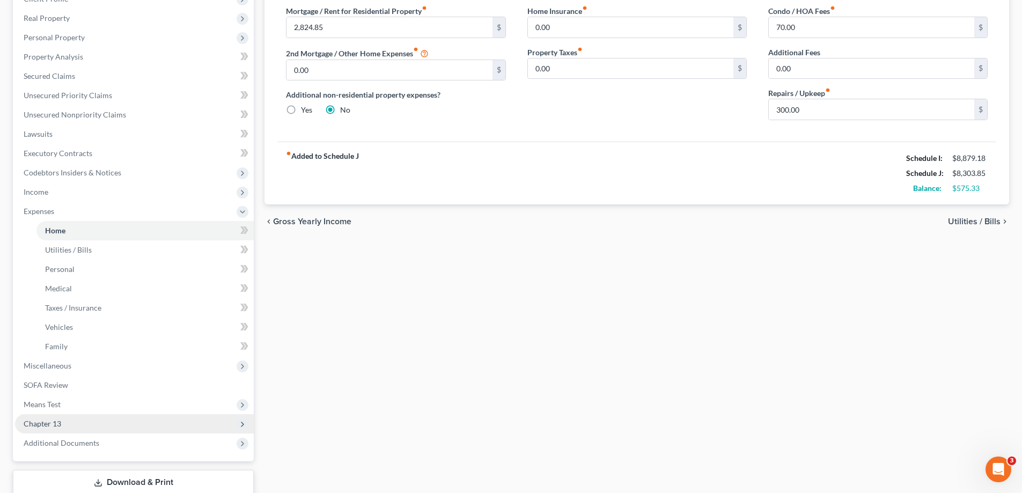
click at [98, 429] on span "Chapter 13" at bounding box center [134, 423] width 239 height 19
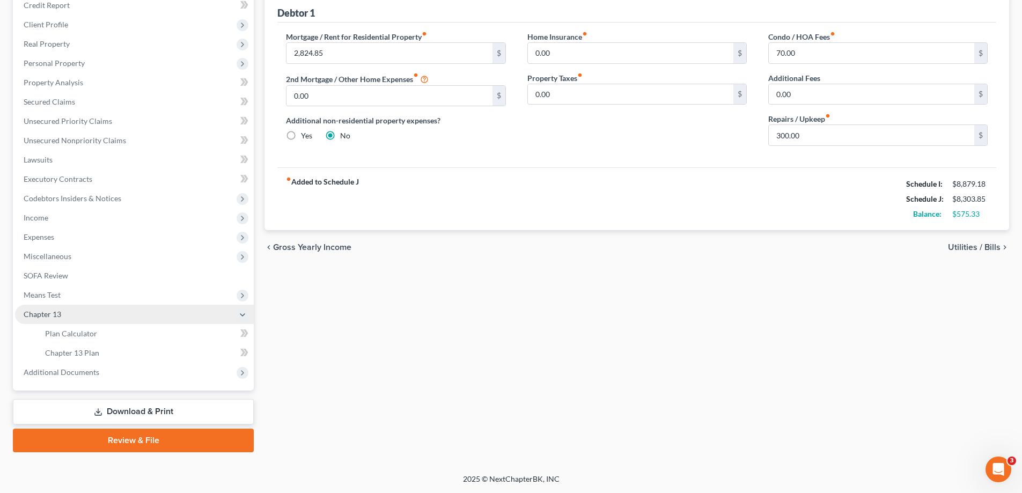
scroll to position [135, 0]
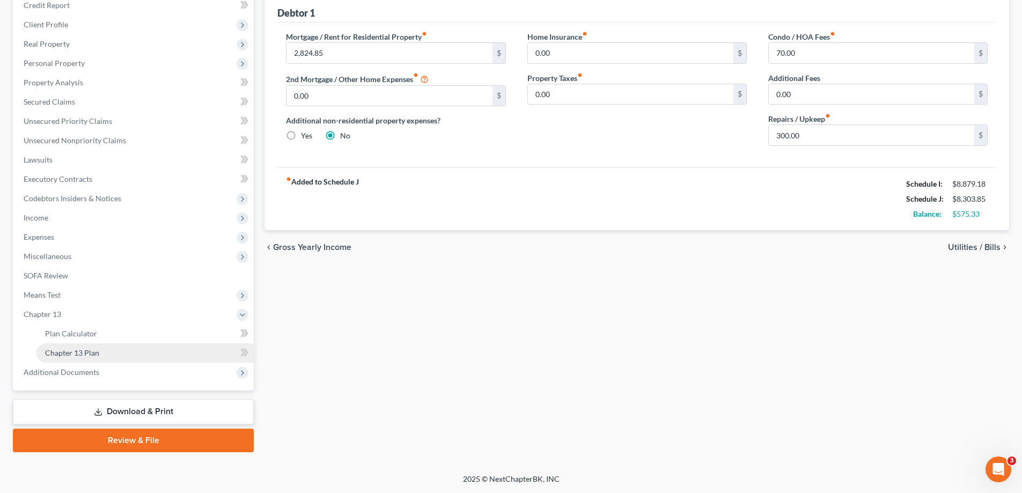
click at [117, 349] on link "Chapter 13 Plan" at bounding box center [144, 352] width 217 height 19
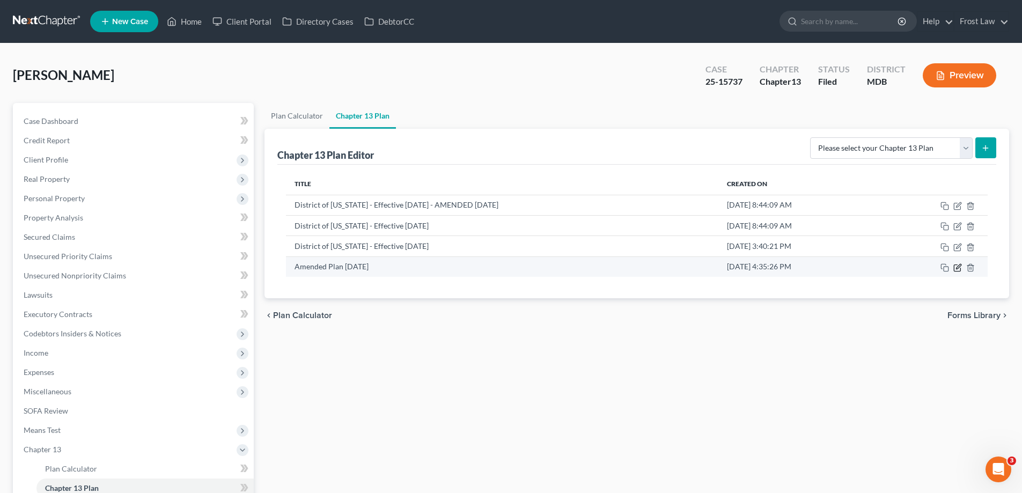
click at [959, 268] on icon "button" at bounding box center [958, 266] width 5 height 5
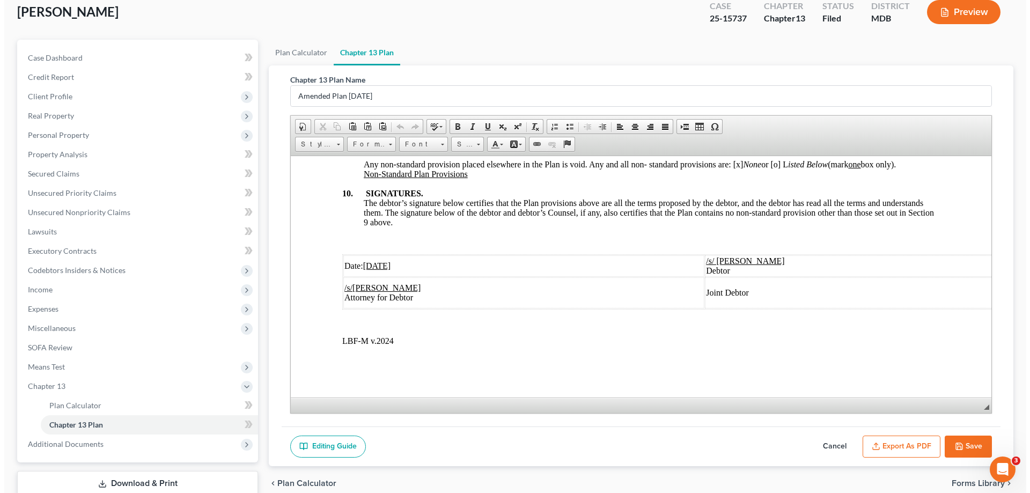
scroll to position [135, 0]
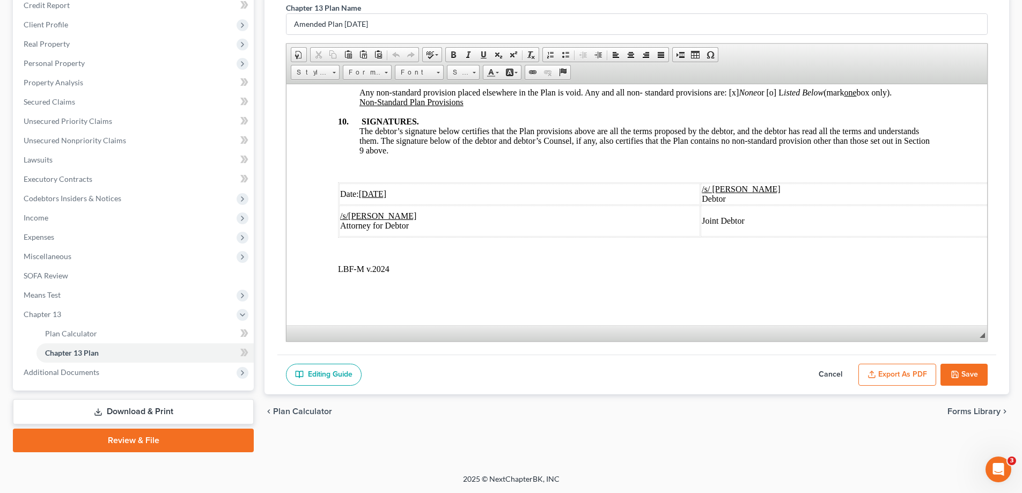
click at [893, 373] on button "Export as PDF" at bounding box center [897, 375] width 78 height 23
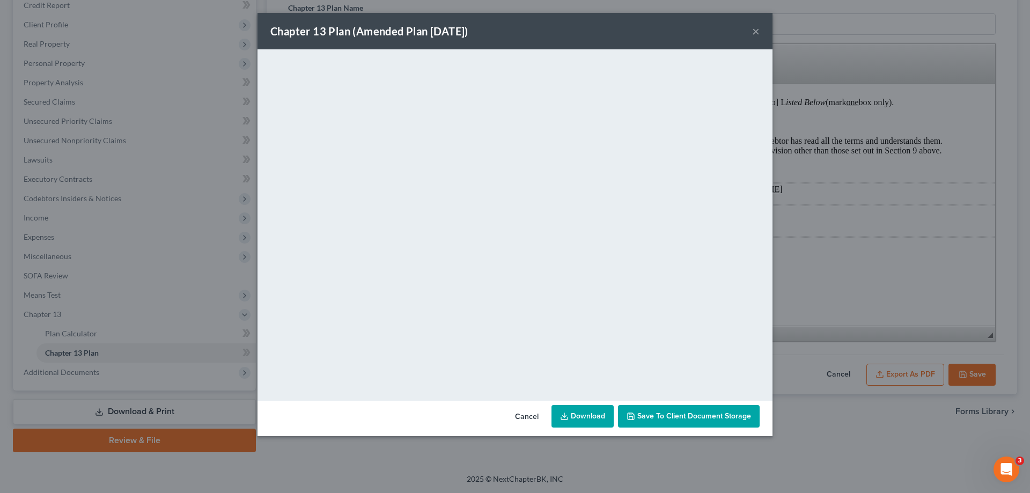
click at [757, 25] on button "×" at bounding box center [756, 31] width 8 height 13
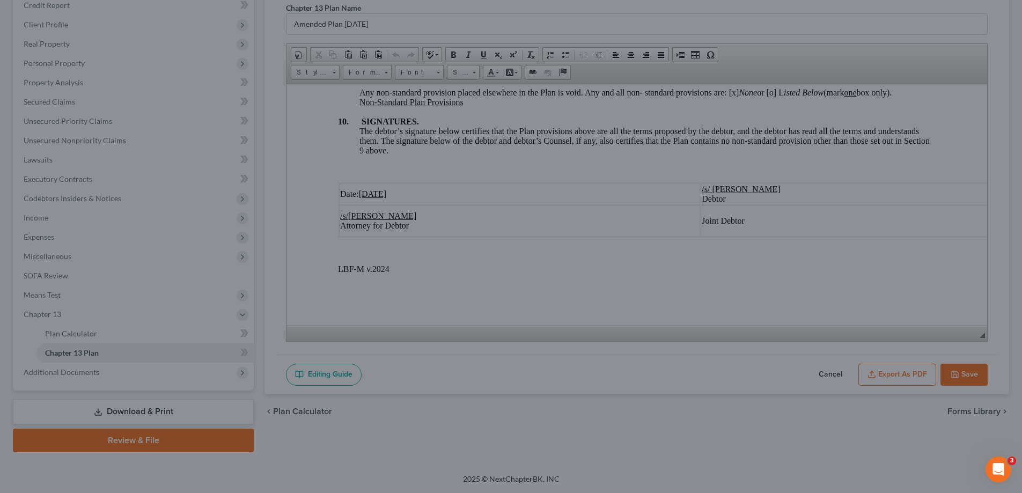
scroll to position [3565, 0]
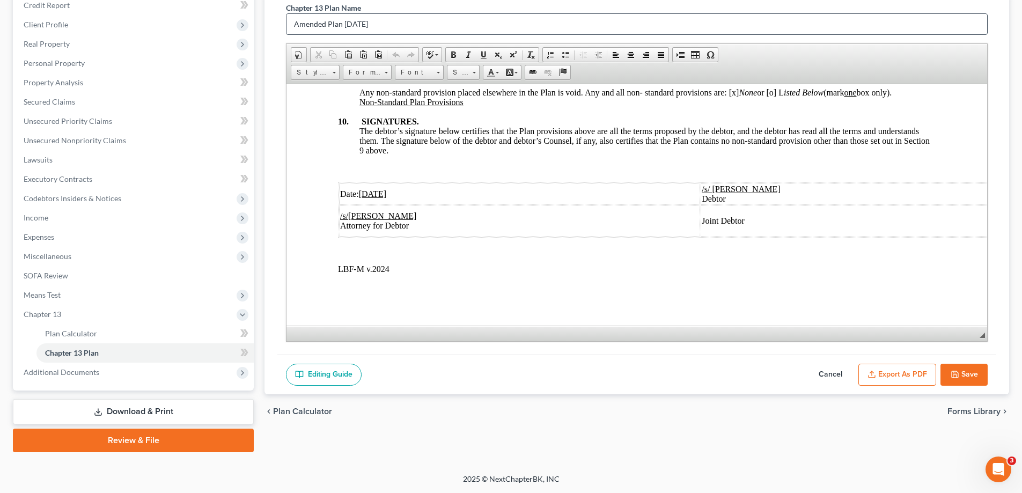
click at [957, 373] on icon "button" at bounding box center [955, 374] width 6 height 6
